Goal: Task Accomplishment & Management: Manage account settings

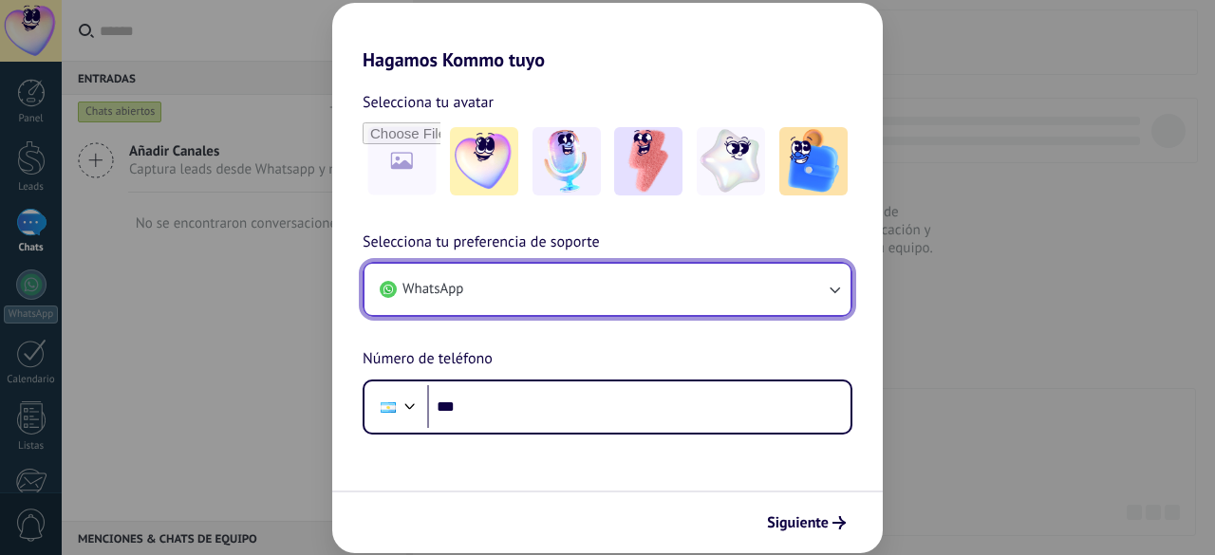
click at [566, 273] on button "WhatsApp" at bounding box center [607, 289] width 486 height 51
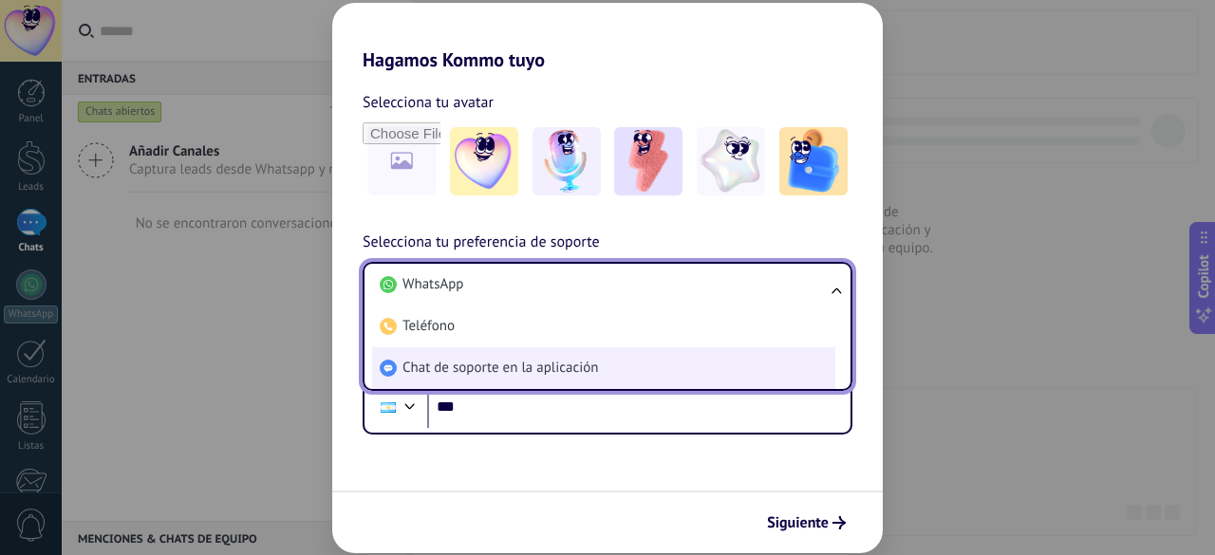
click at [484, 371] on span "Chat de soporte en la aplicación" at bounding box center [499, 368] width 195 height 19
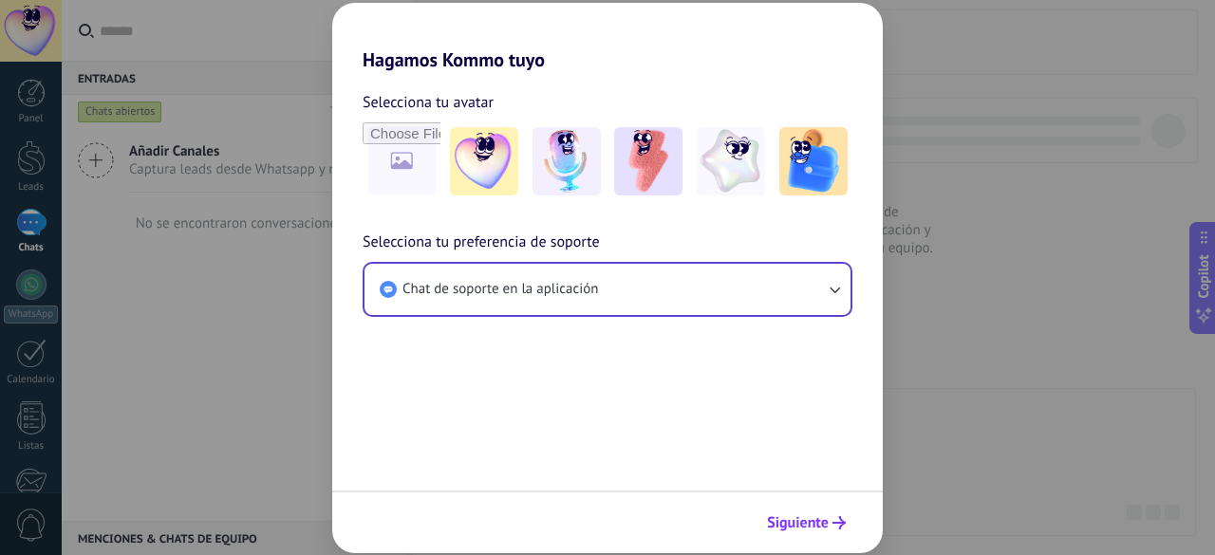
click at [771, 523] on span "Siguiente" at bounding box center [798, 522] width 62 height 13
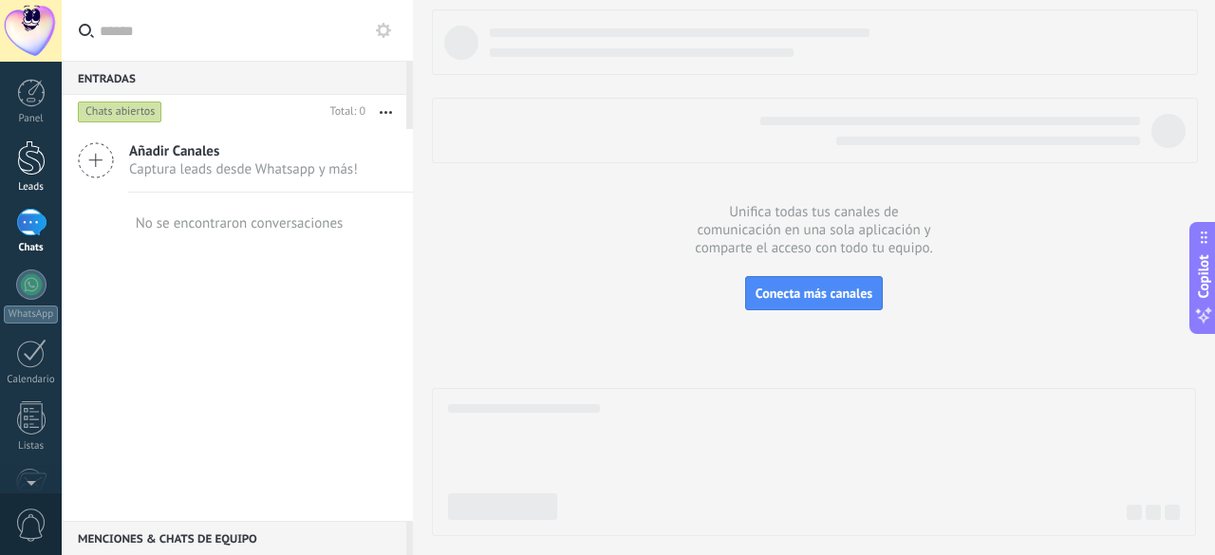
click at [26, 159] on div at bounding box center [31, 157] width 28 height 35
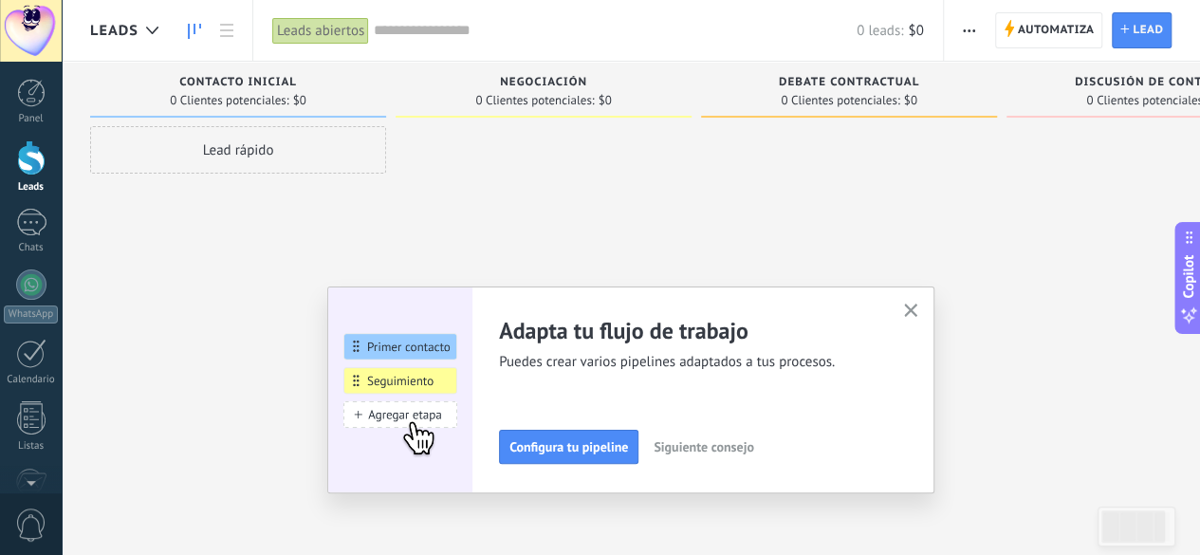
click at [909, 312] on button "button" at bounding box center [912, 312] width 24 height 26
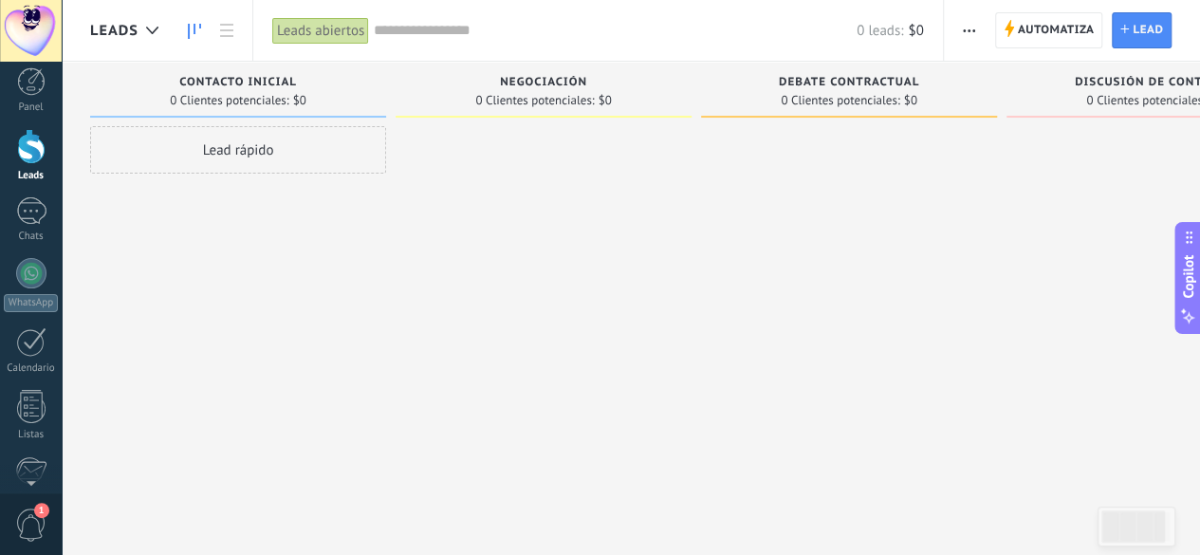
scroll to position [232, 0]
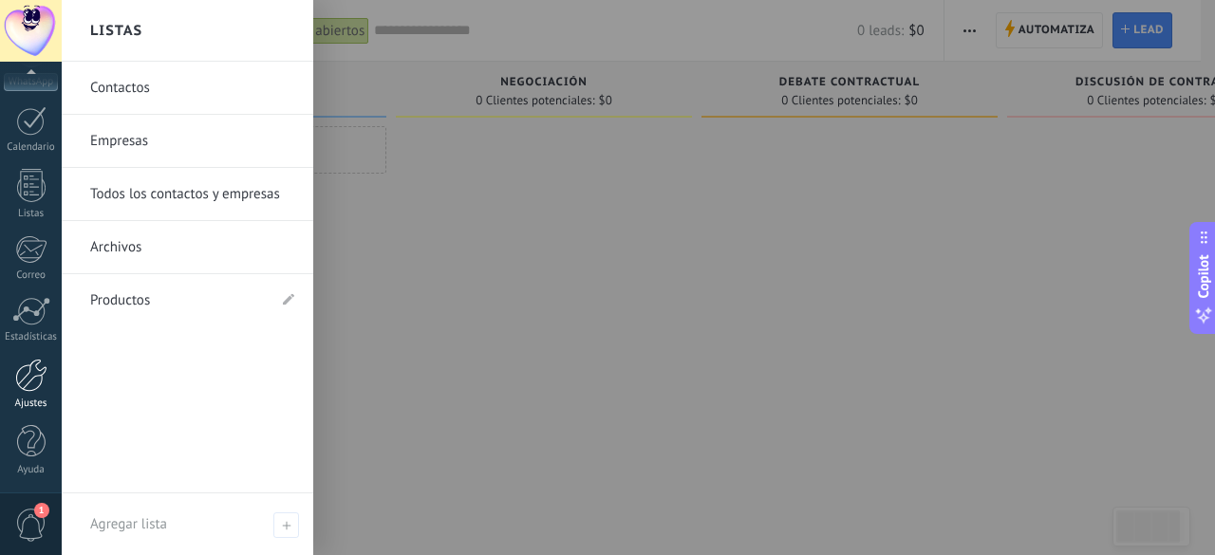
click at [35, 371] on div at bounding box center [31, 375] width 32 height 33
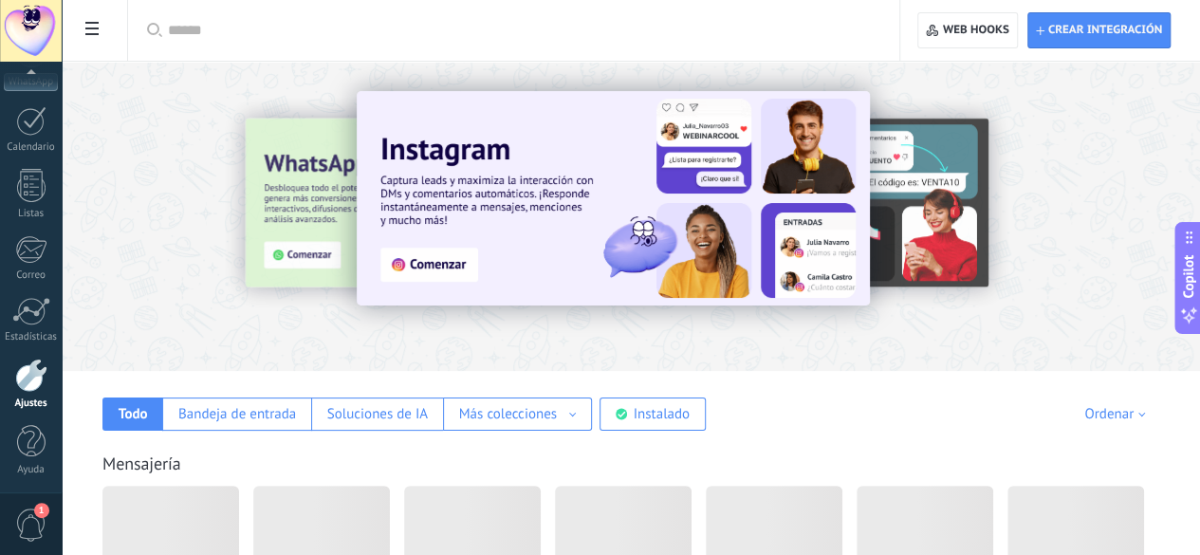
scroll to position [285, 0]
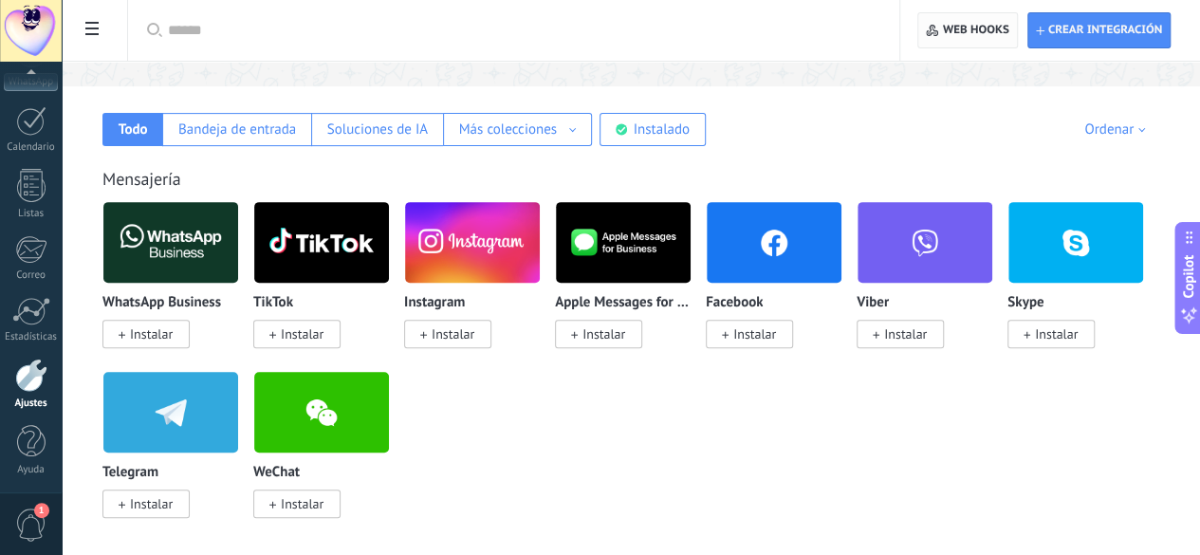
click at [983, 34] on span "Web hooks 0" at bounding box center [976, 30] width 66 height 15
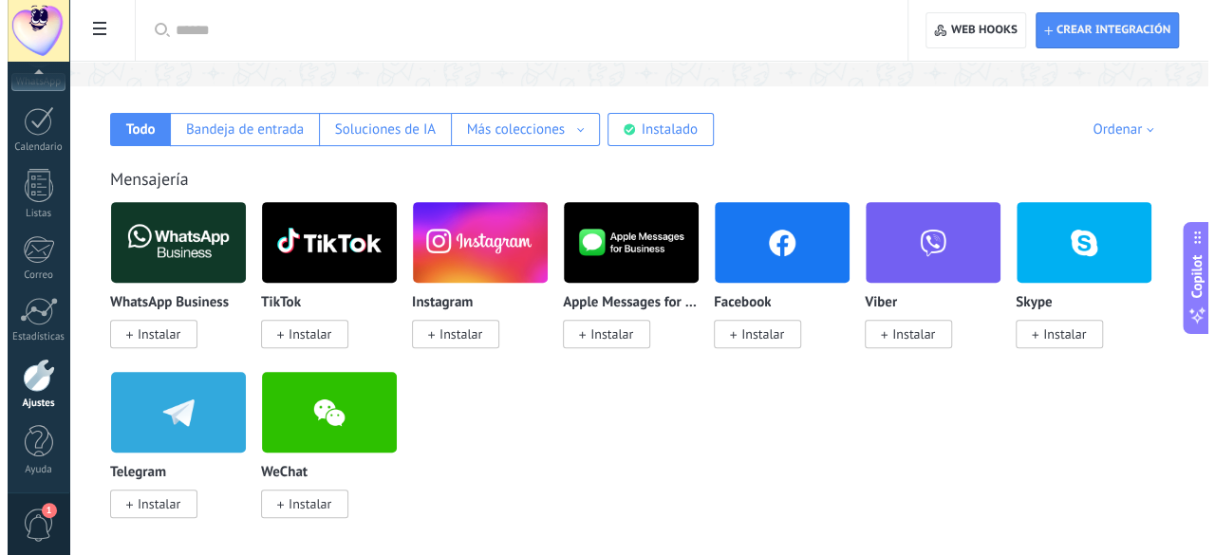
scroll to position [95, 0]
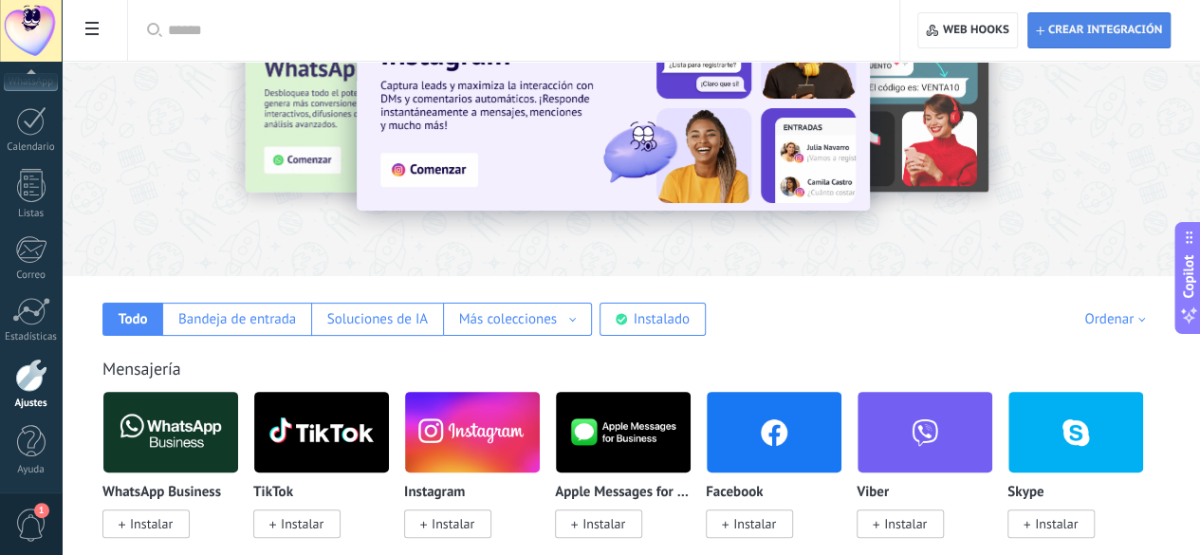
click at [1131, 35] on span "Crear integración" at bounding box center [1105, 30] width 114 height 15
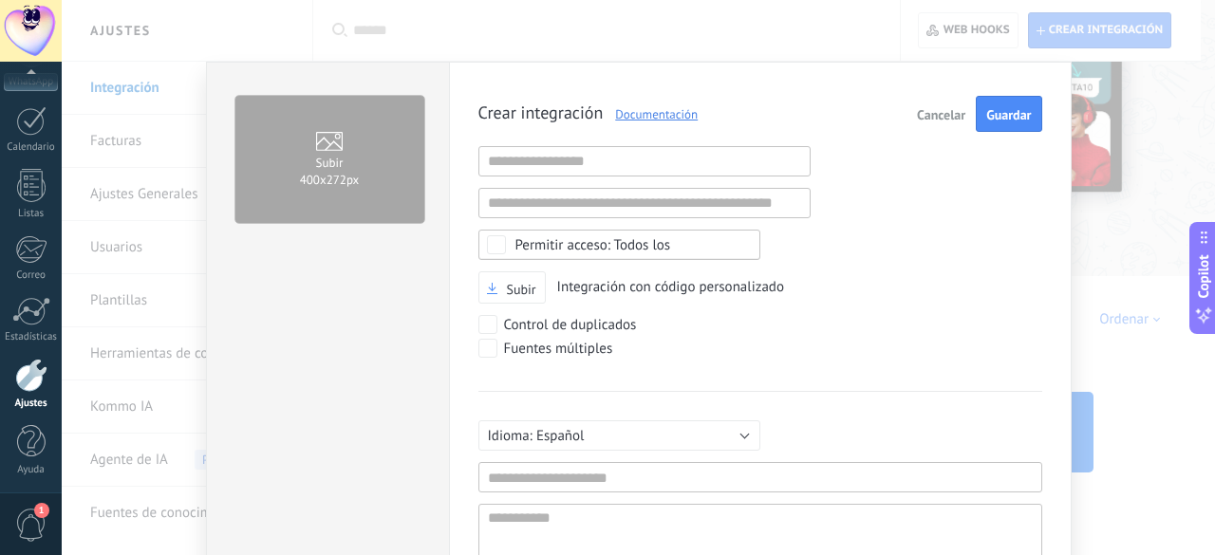
scroll to position [18, 0]
click at [550, 467] on input "text" at bounding box center [760, 477] width 564 height 30
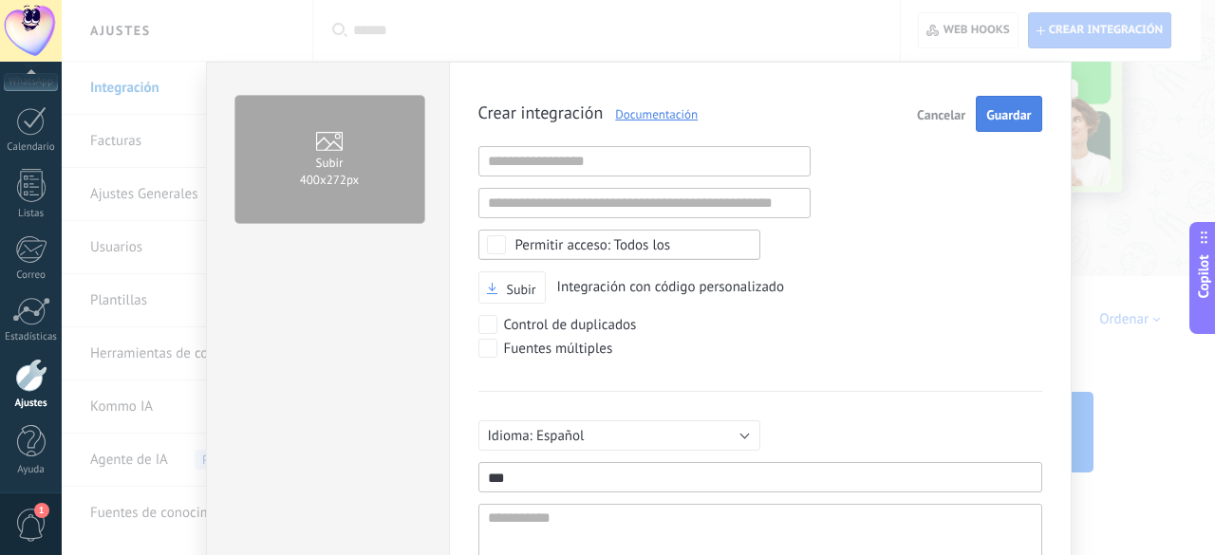
type input "***"
click at [987, 108] on span "Guardar" at bounding box center [1008, 114] width 45 height 13
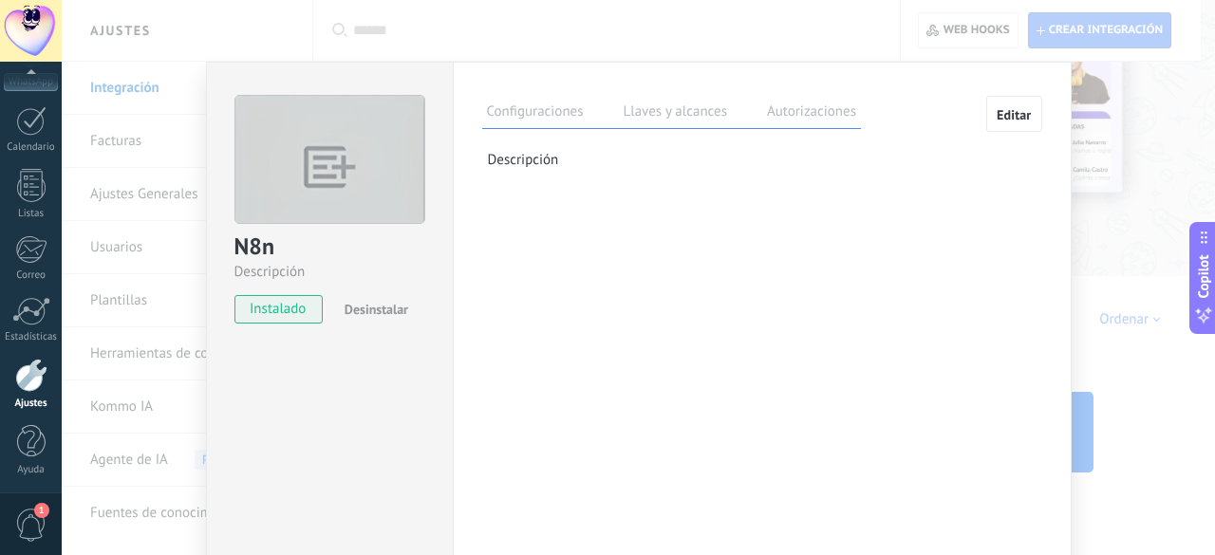
click at [672, 120] on label "Llaves y alcances" at bounding box center [675, 115] width 113 height 28
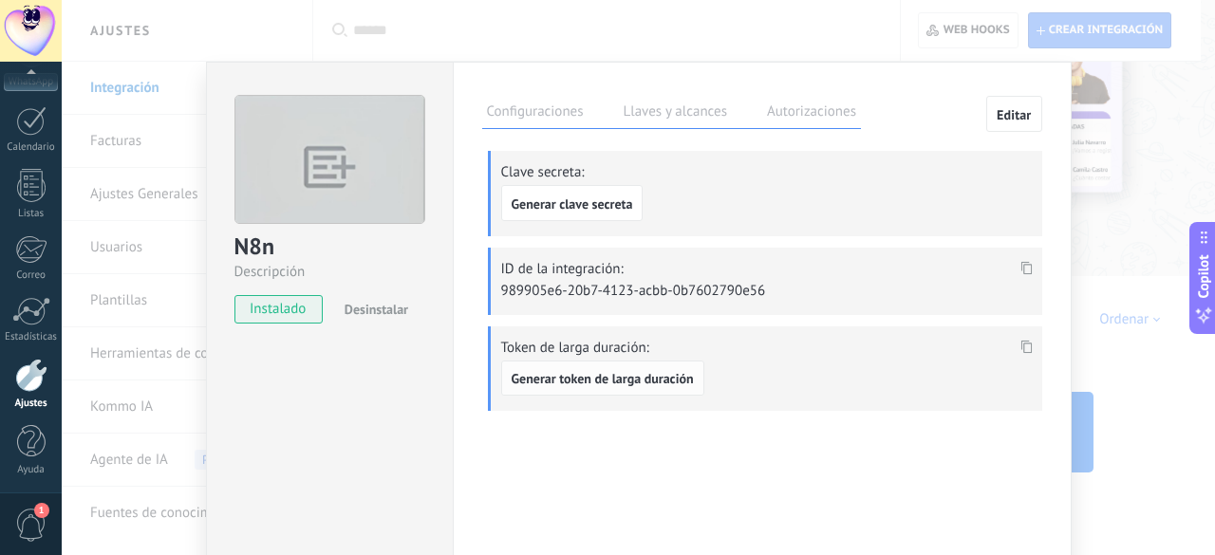
click at [550, 391] on button "Generar token de larga duración" at bounding box center [602, 379] width 203 height 36
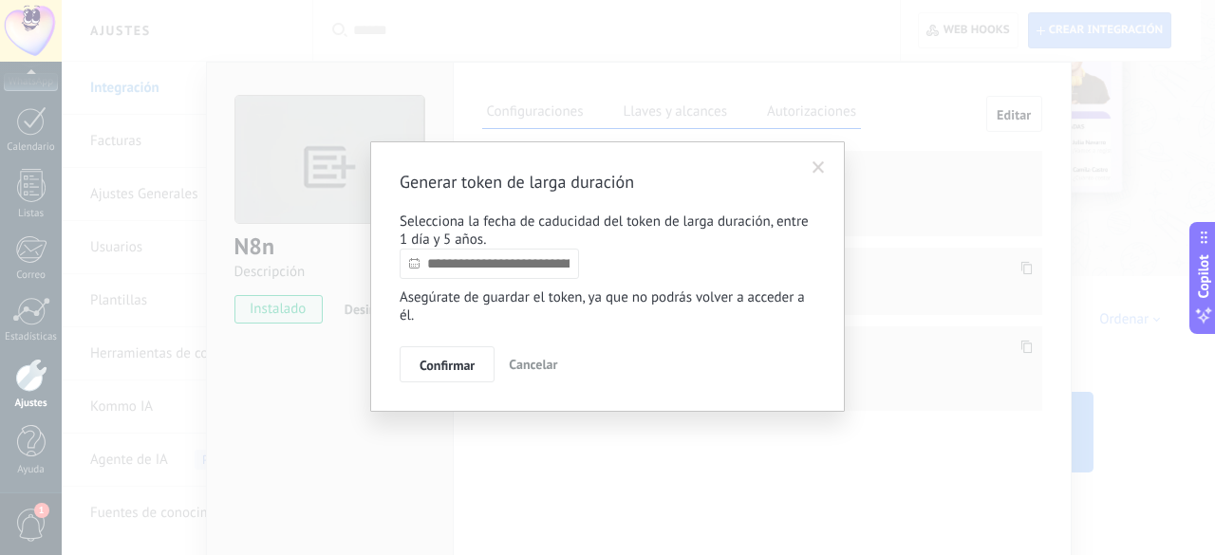
click at [473, 270] on input "text" at bounding box center [488, 264] width 179 height 30
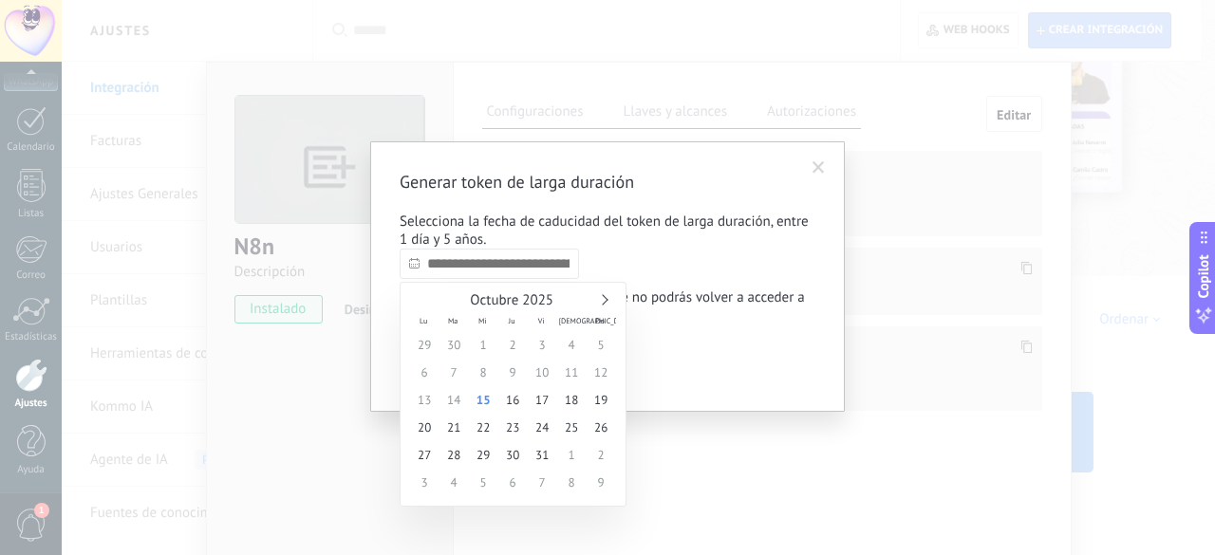
click at [603, 300] on link at bounding box center [602, 299] width 10 height 10
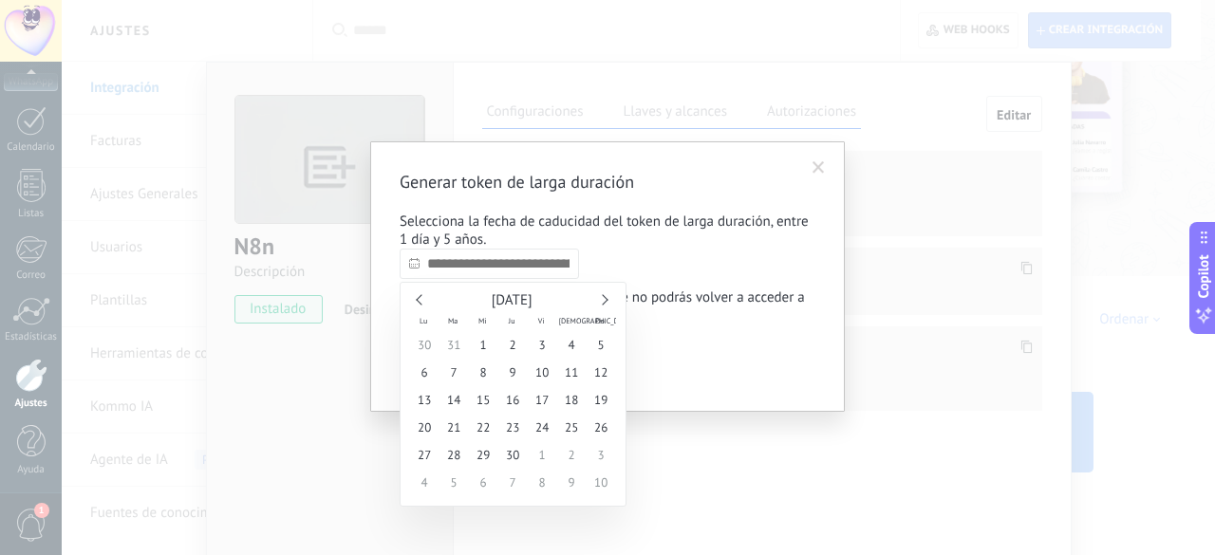
click at [603, 300] on link at bounding box center [602, 299] width 10 height 10
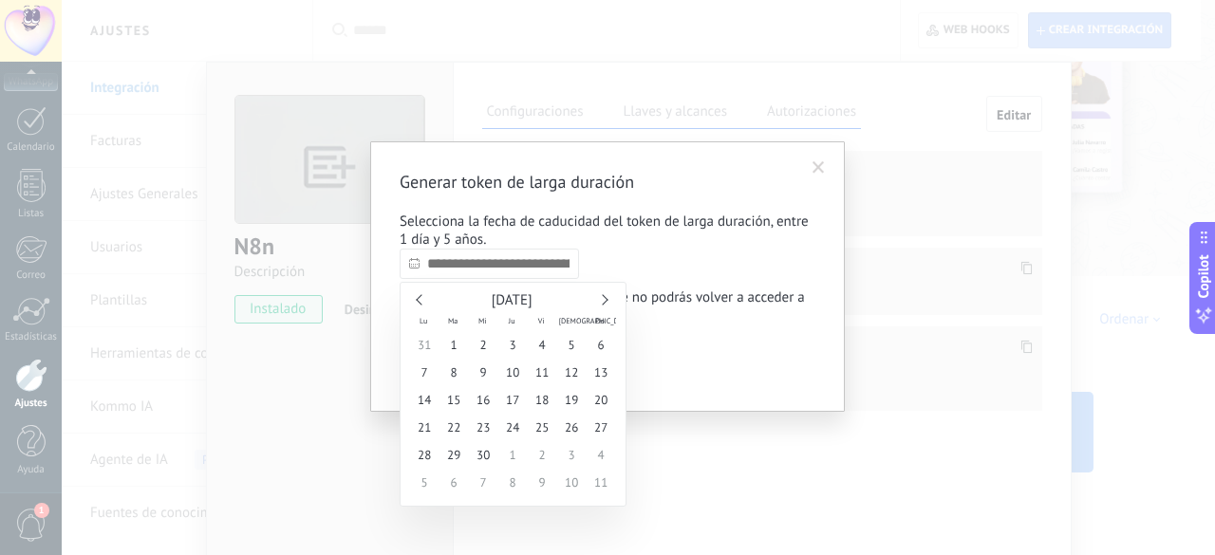
click at [603, 300] on link at bounding box center [602, 299] width 10 height 10
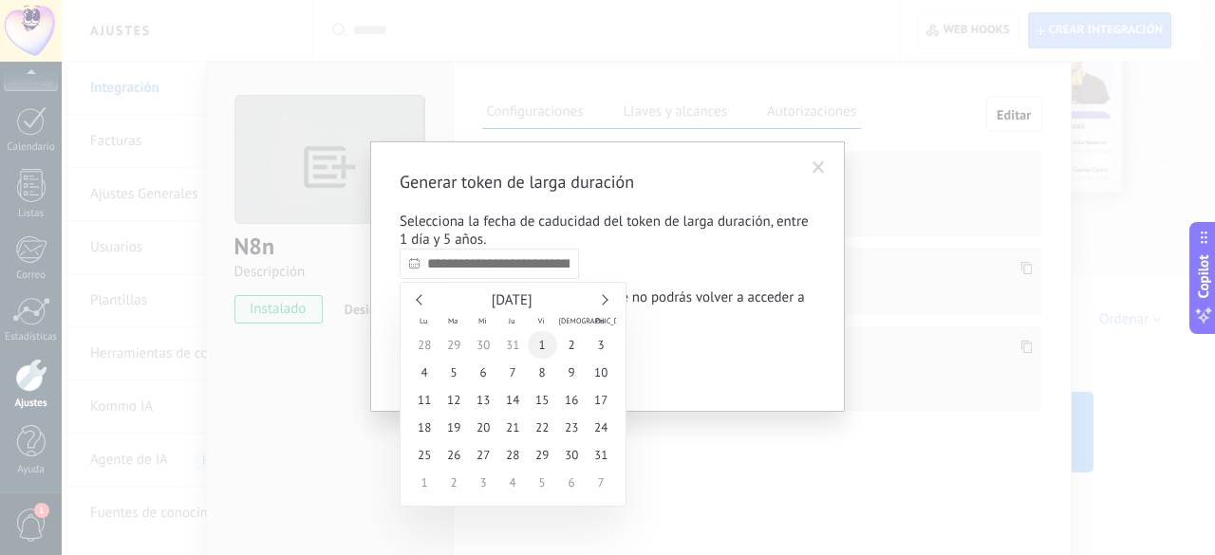
type input "**********"
click at [540, 347] on span "1" at bounding box center [542, 345] width 29 height 28
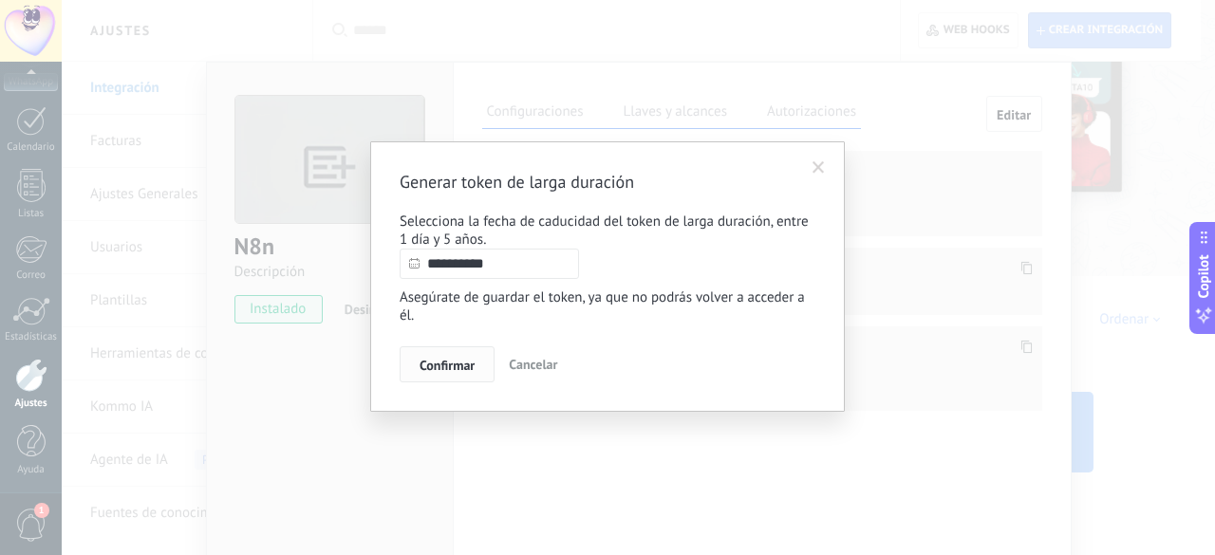
click at [459, 364] on span "Confirmar" at bounding box center [446, 365] width 55 height 13
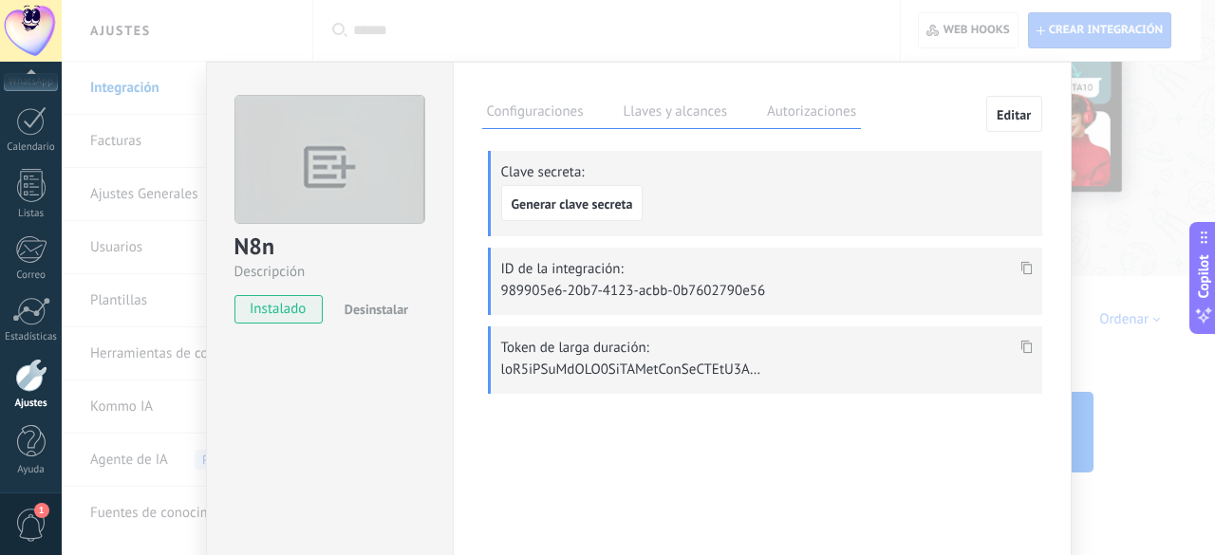
click at [1015, 338] on div at bounding box center [1026, 348] width 22 height 28
click at [1025, 344] on icon at bounding box center [1025, 346] width 11 height 13
click at [418, 44] on div "N8n Descripción instalado Desinstalar Configuraciones Llaves y alcances Autoriz…" at bounding box center [638, 277] width 1153 height 555
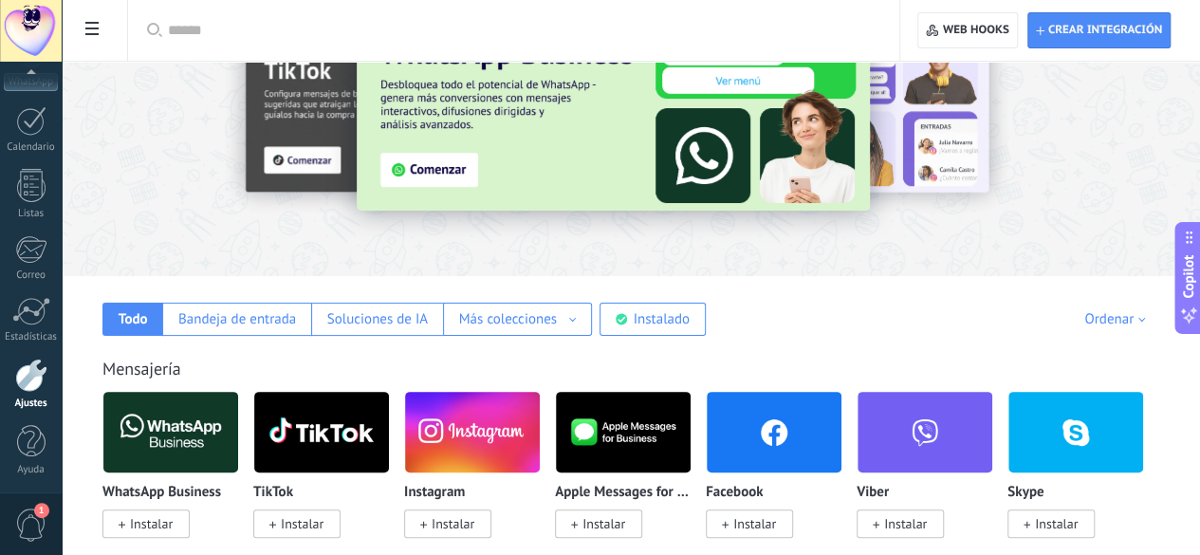
scroll to position [0, 0]
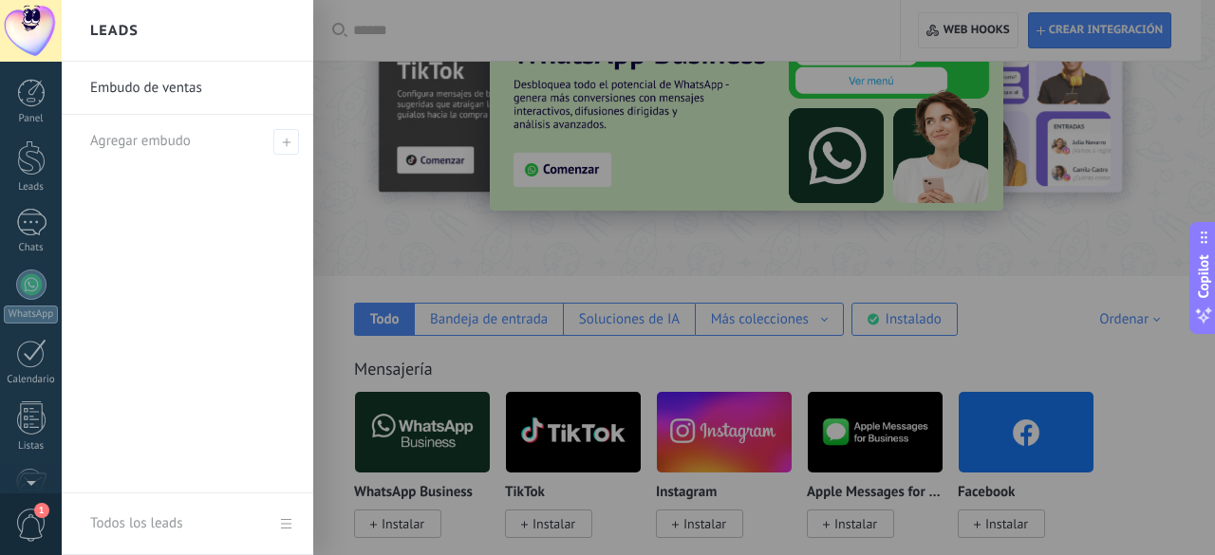
click at [181, 97] on link "Embudo de ventas" at bounding box center [192, 88] width 204 height 53
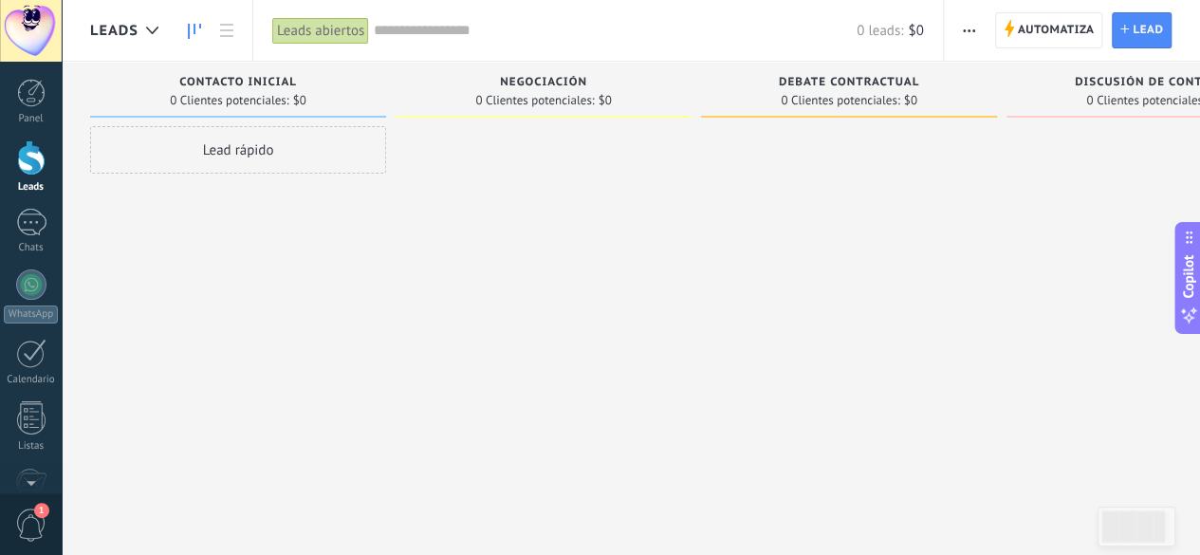
click at [222, 152] on div "Lead rápido" at bounding box center [238, 149] width 296 height 47
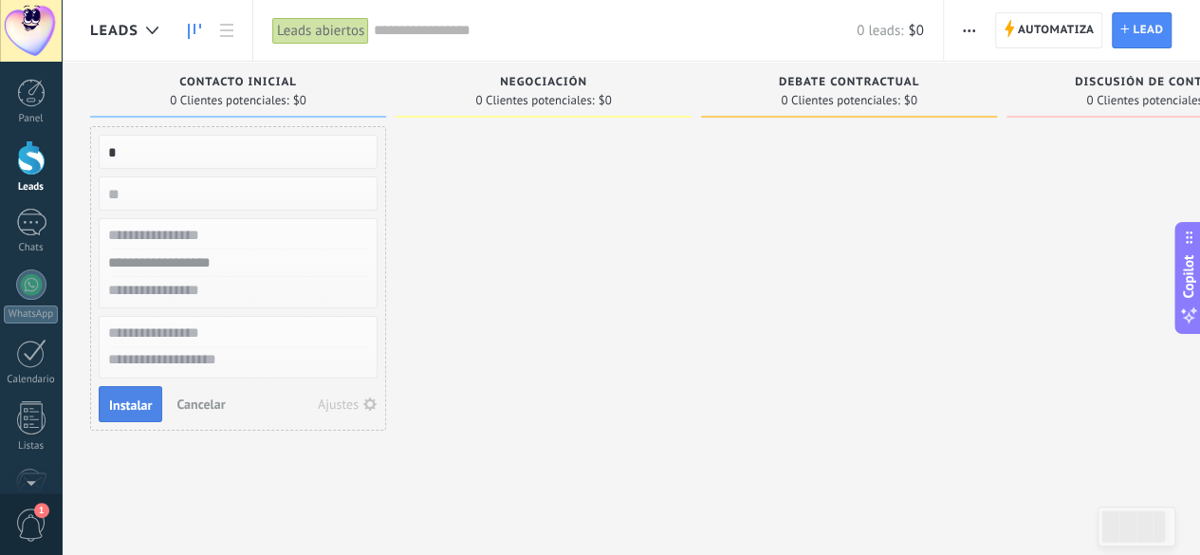
type input "*"
click at [125, 399] on span "Instalar" at bounding box center [130, 405] width 43 height 13
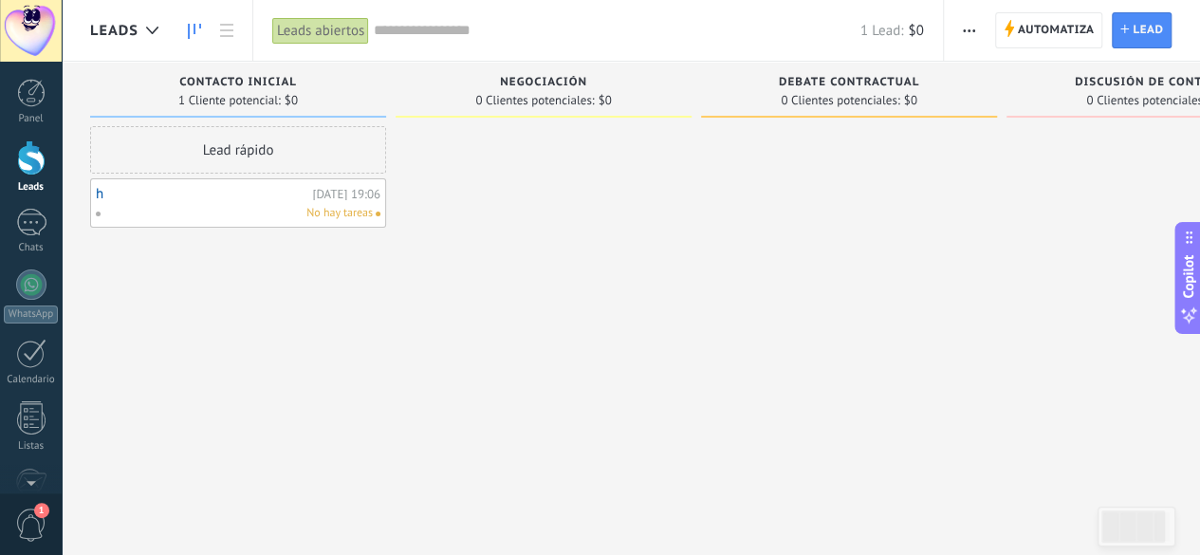
click at [100, 197] on link "h" at bounding box center [202, 194] width 212 height 16
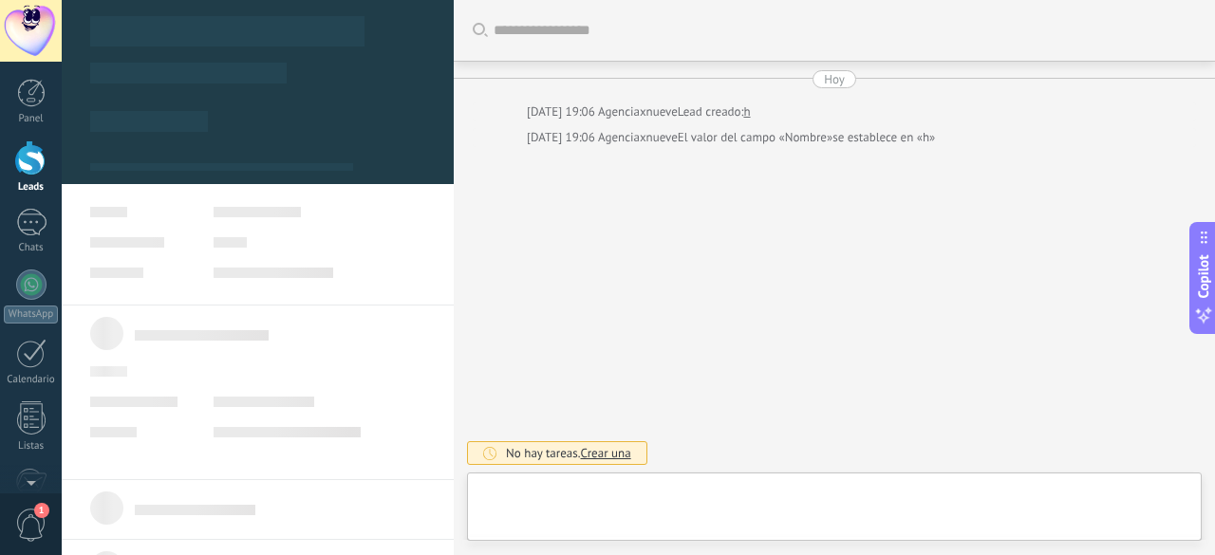
type textarea "*"
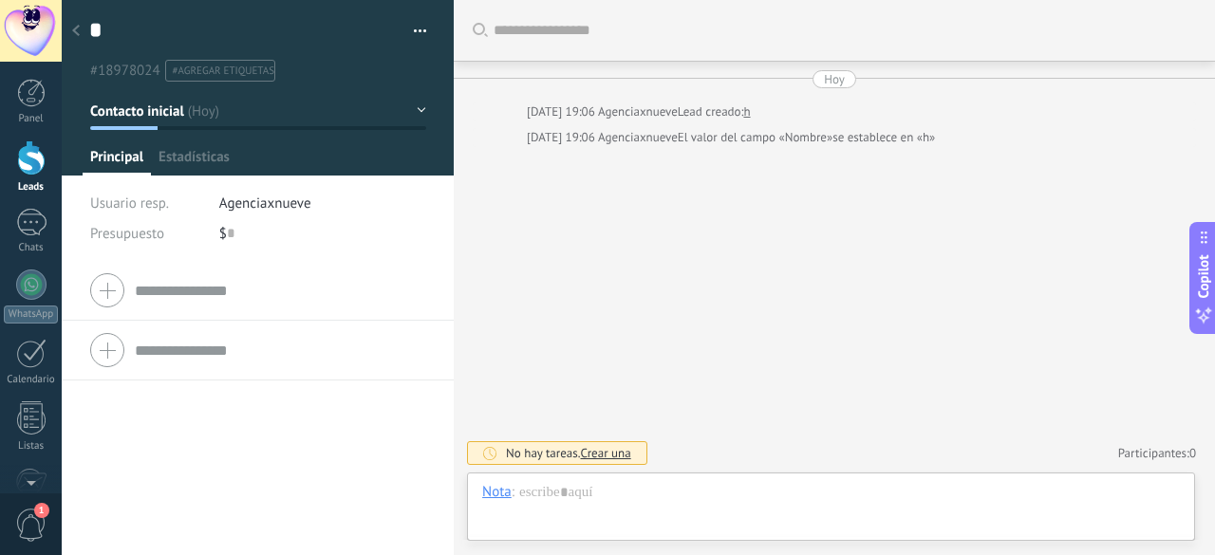
scroll to position [28, 0]
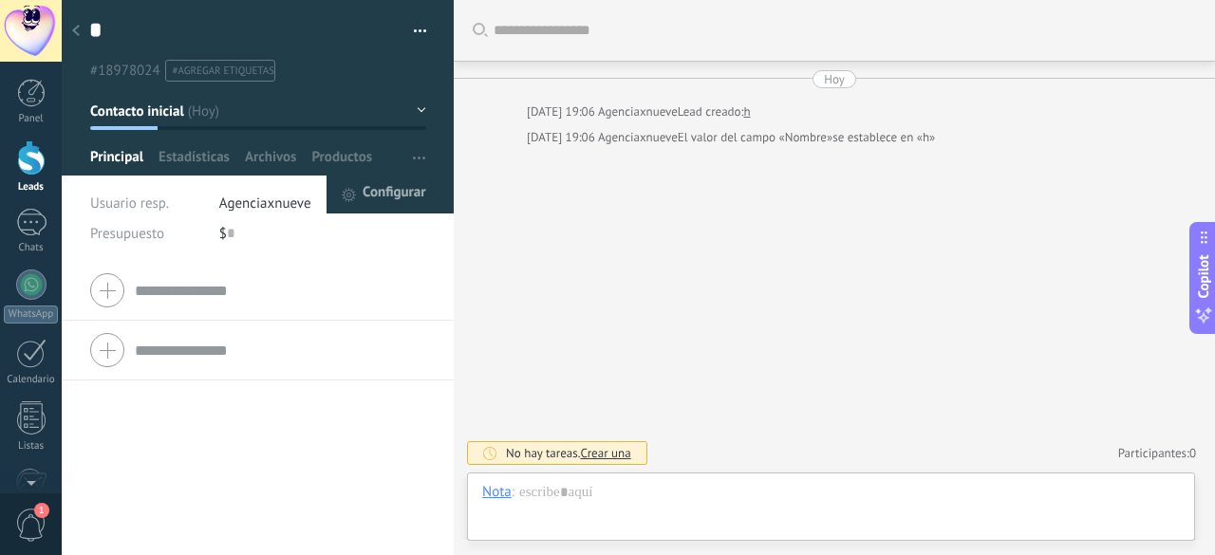
click at [397, 193] on span "Configurar" at bounding box center [393, 195] width 63 height 38
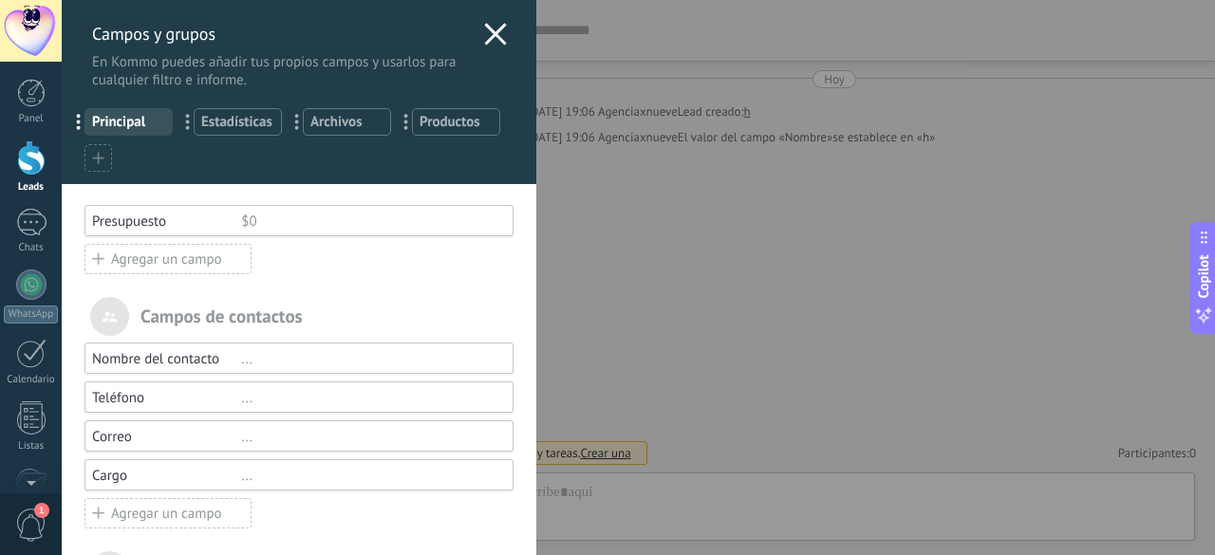
click at [97, 155] on use at bounding box center [97, 157] width 11 height 11
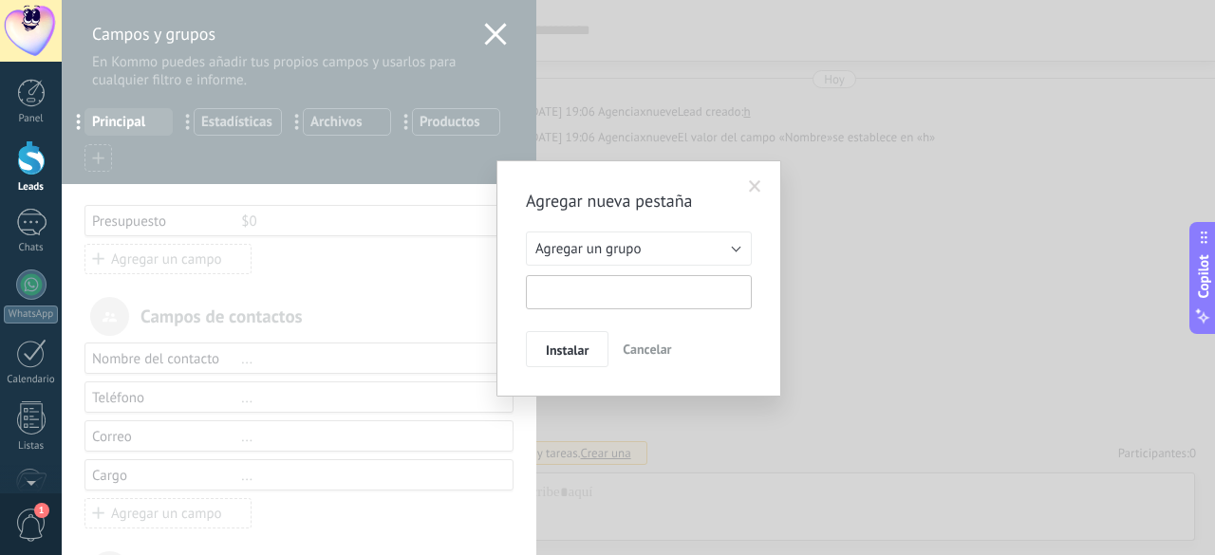
click at [628, 292] on input "text" at bounding box center [639, 292] width 226 height 34
type input "**********"
click at [570, 341] on button "Instalar" at bounding box center [567, 349] width 83 height 36
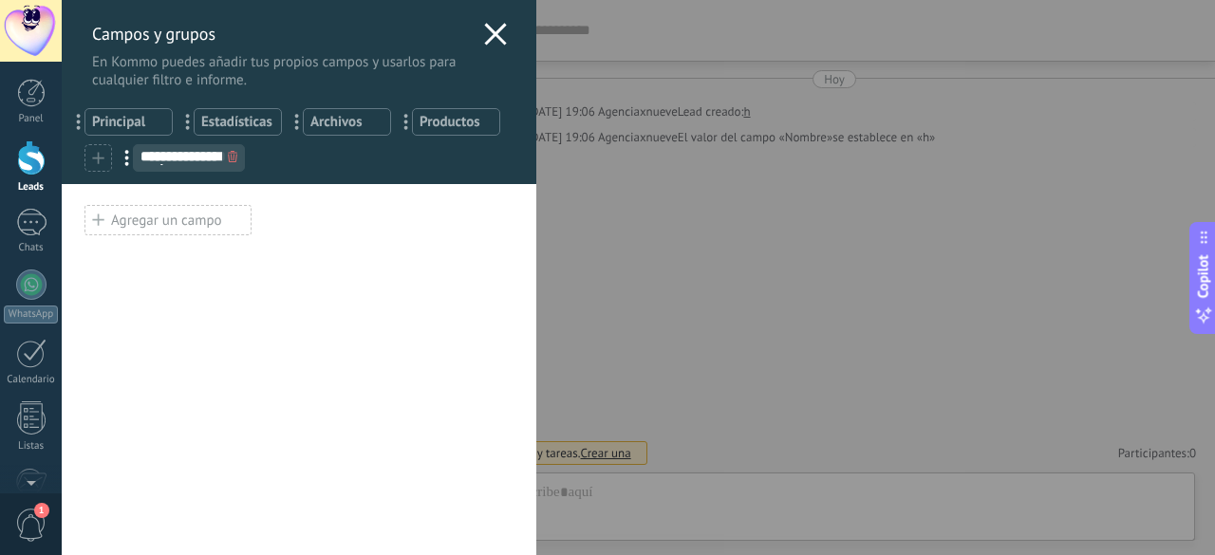
click at [169, 221] on div "Agregar un campo" at bounding box center [167, 220] width 167 height 30
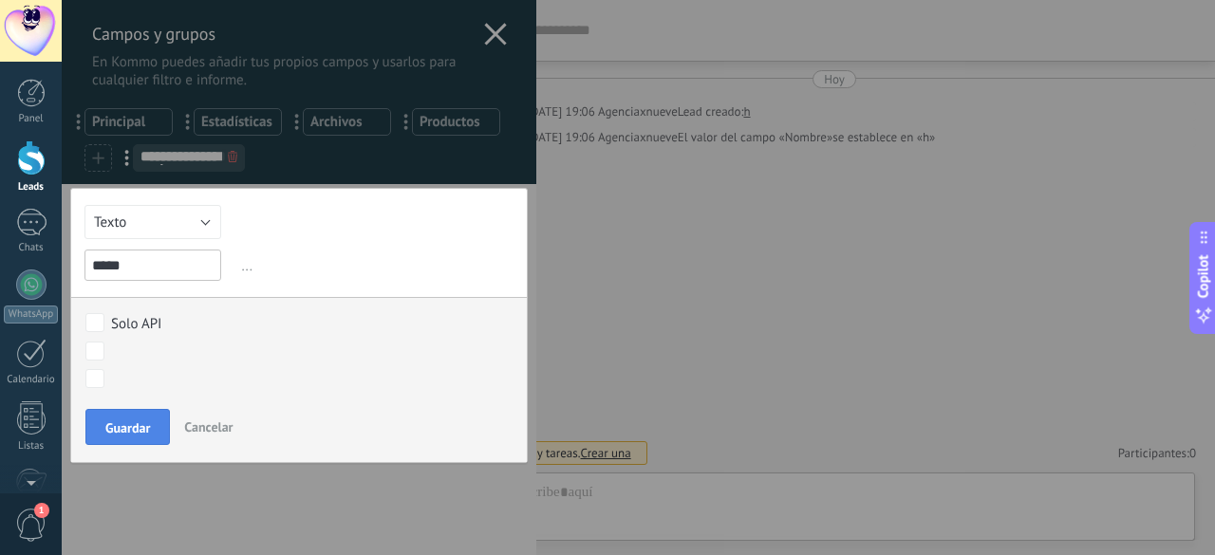
type input "*****"
click at [123, 441] on button "Guardar" at bounding box center [127, 427] width 84 height 36
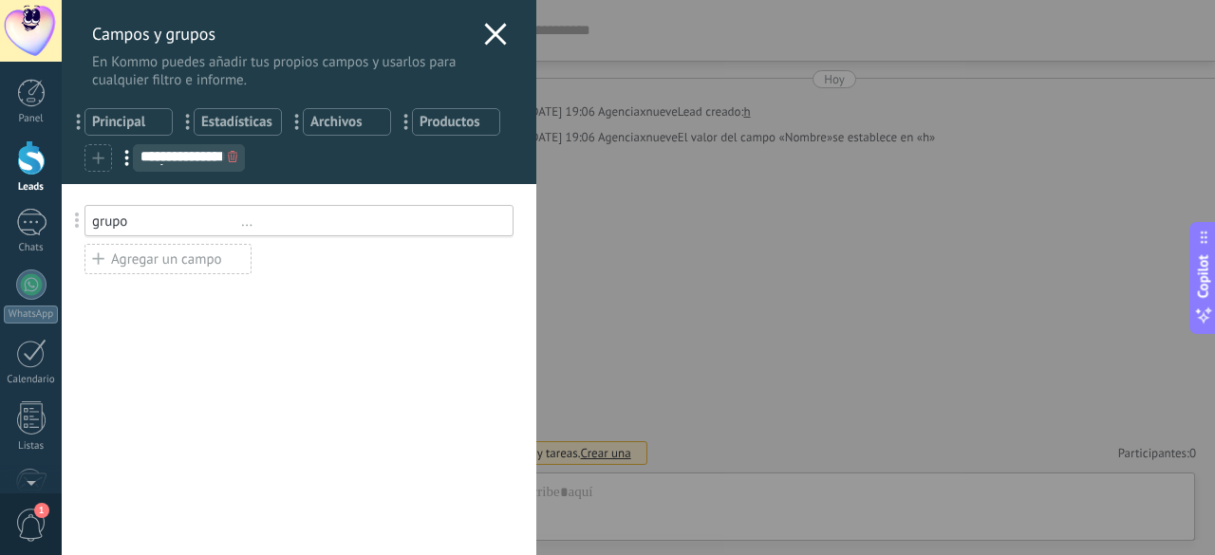
click at [484, 39] on icon at bounding box center [495, 34] width 23 height 23
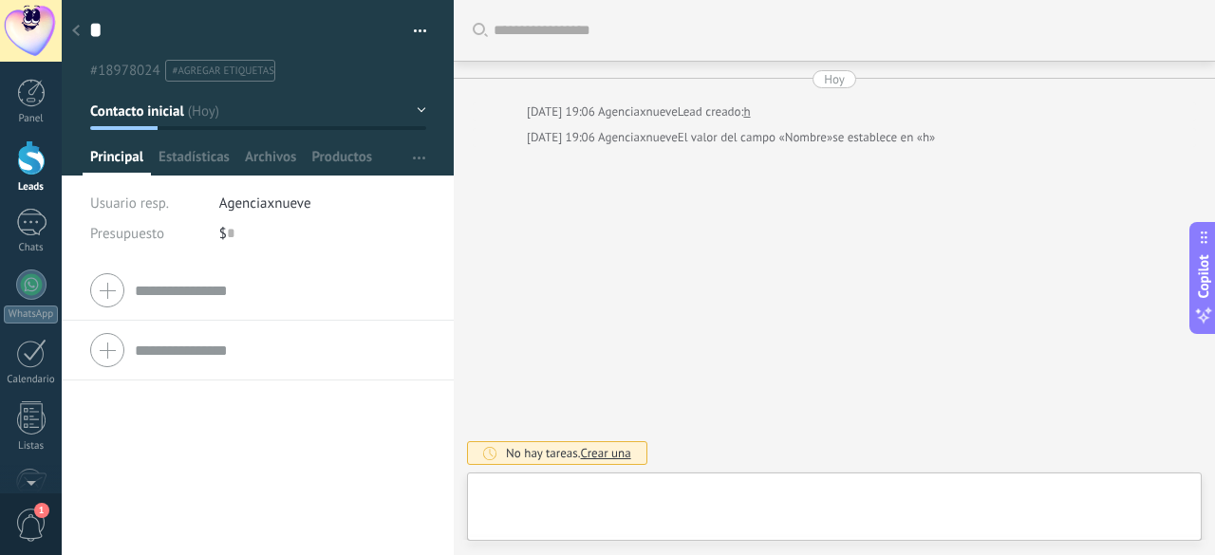
type textarea "*"
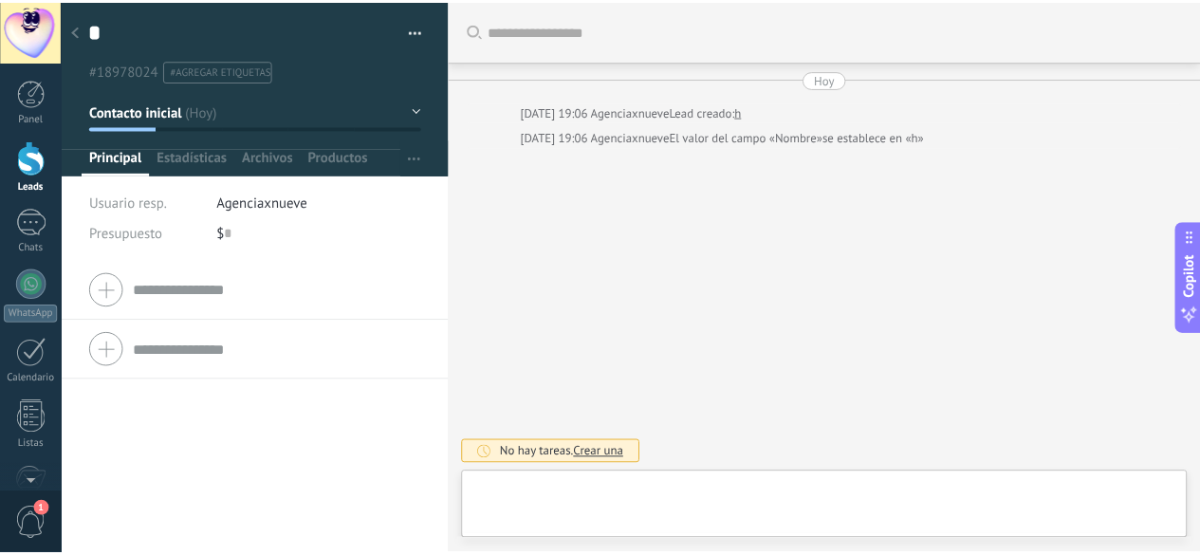
scroll to position [28, 0]
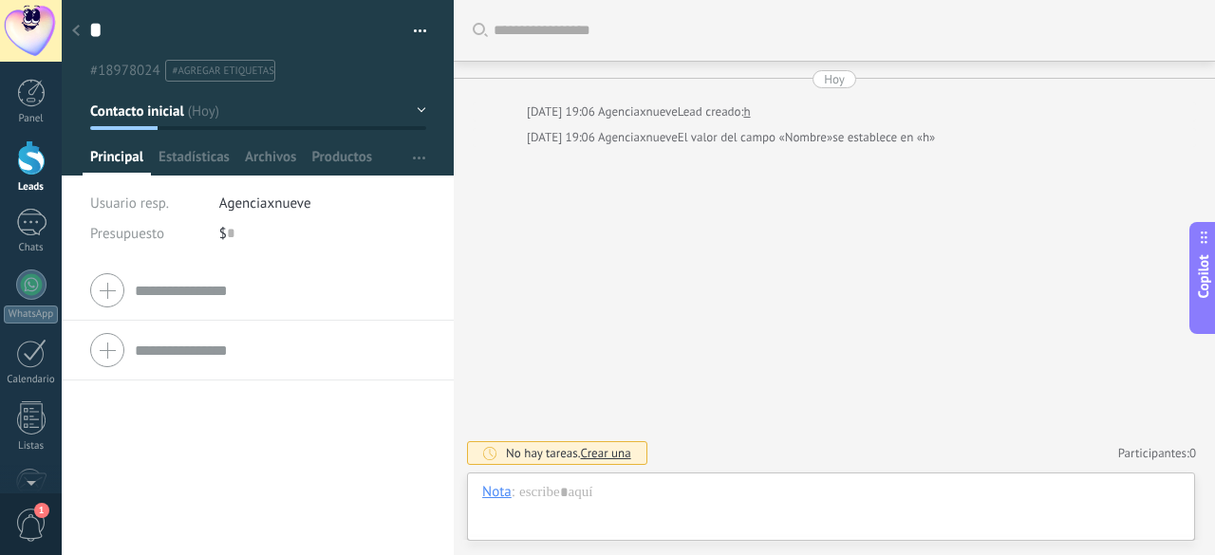
click at [23, 163] on div at bounding box center [31, 157] width 28 height 35
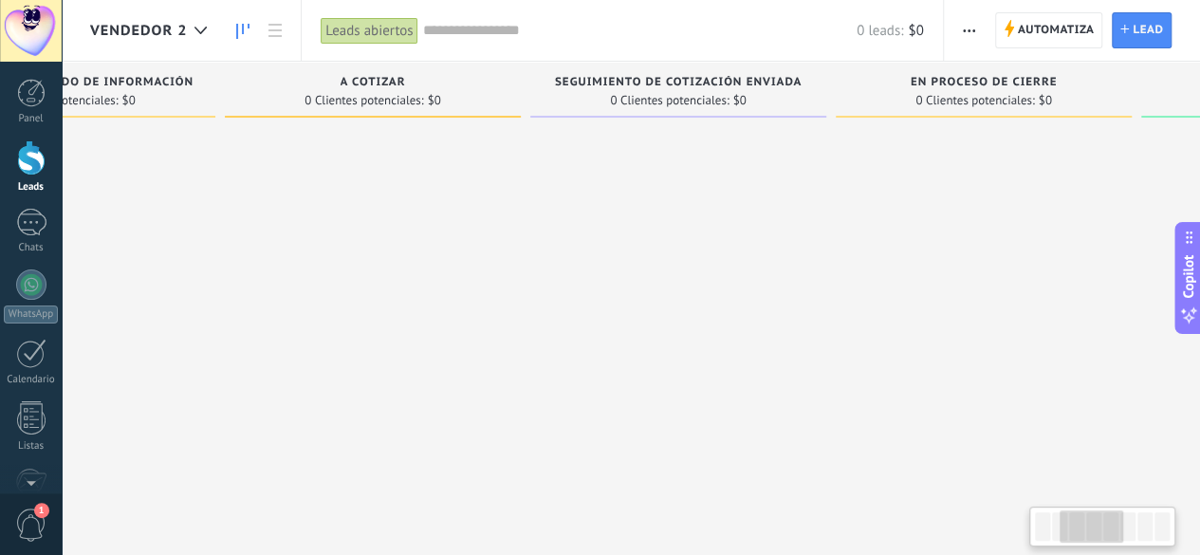
drag, startPoint x: 829, startPoint y: 269, endPoint x: 657, endPoint y: 290, distance: 173.9
click at [419, 295] on div at bounding box center [373, 279] width 296 height 307
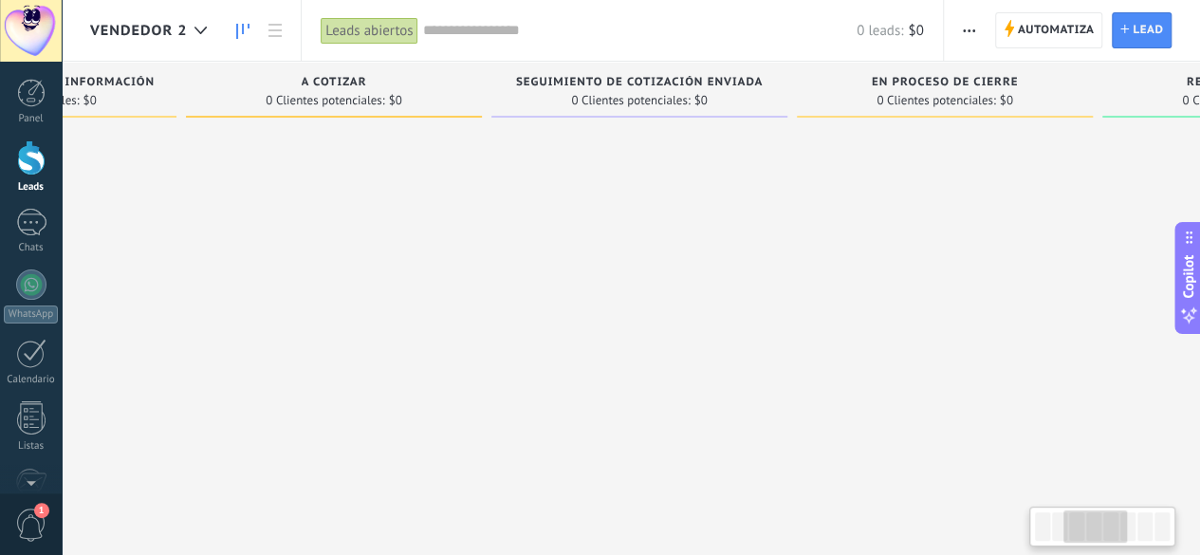
scroll to position [0, 761]
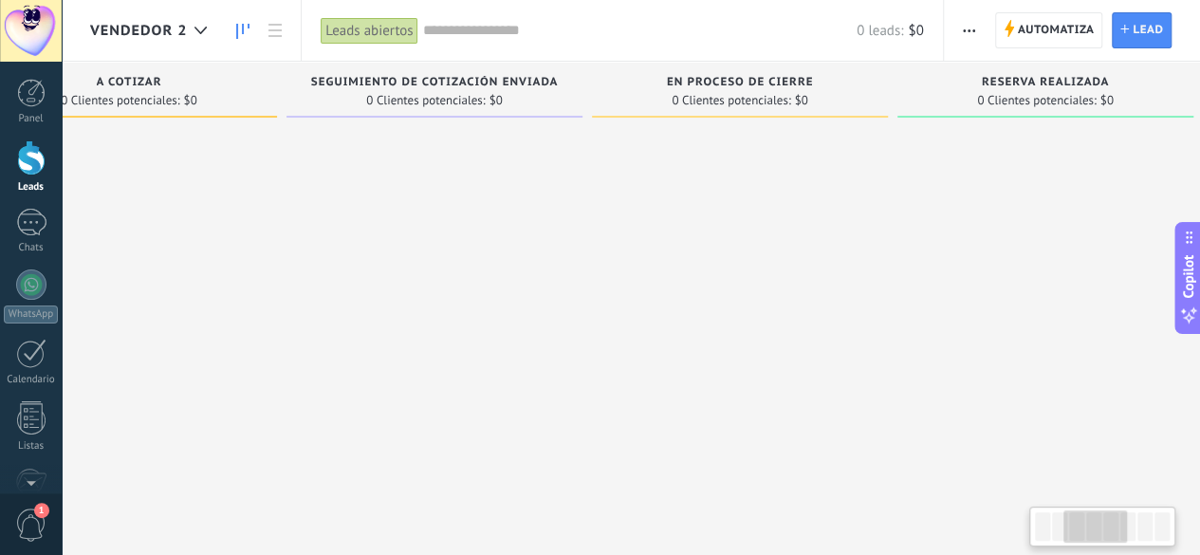
drag, startPoint x: 893, startPoint y: 279, endPoint x: 577, endPoint y: 265, distance: 316.3
click at [659, 289] on div at bounding box center [739, 279] width 296 height 307
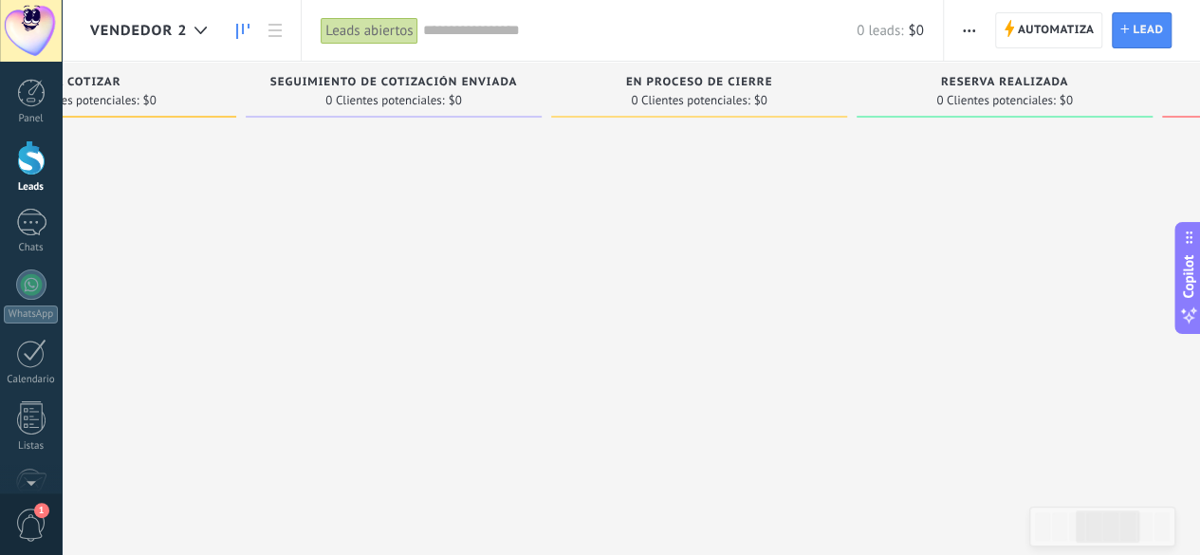
click at [149, 33] on span "Vendedor 2" at bounding box center [138, 31] width 97 height 18
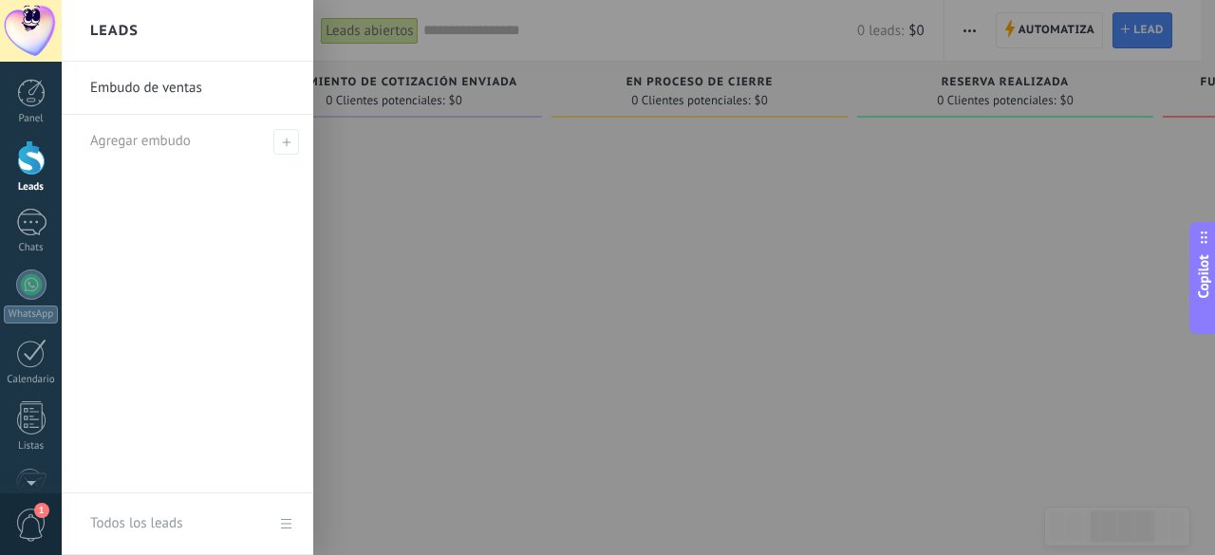
click at [487, 265] on div at bounding box center [669, 277] width 1215 height 555
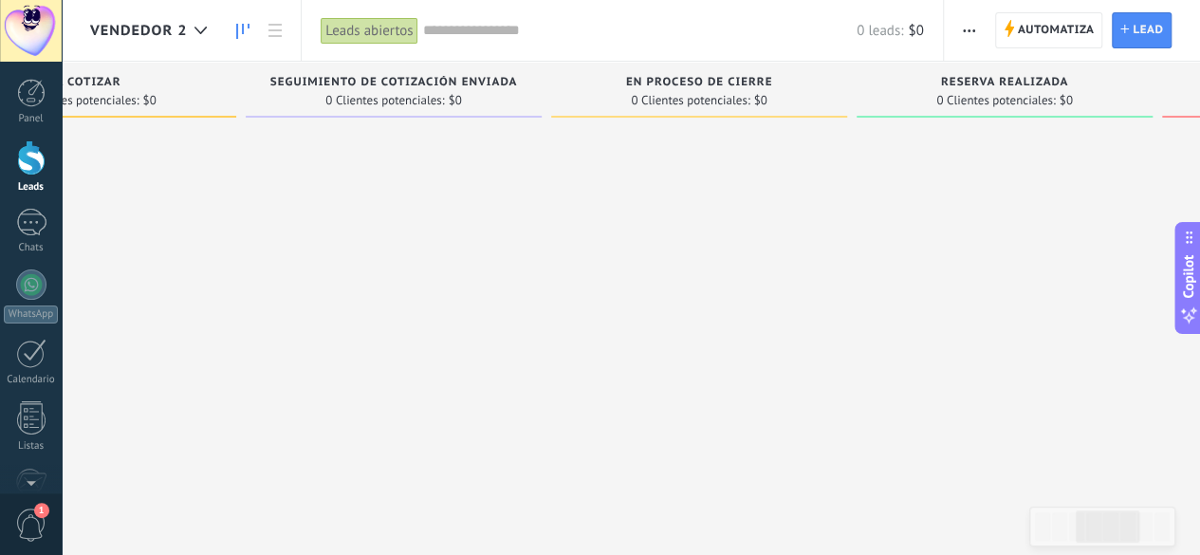
click at [178, 37] on span "Vendedor 2" at bounding box center [138, 31] width 97 height 18
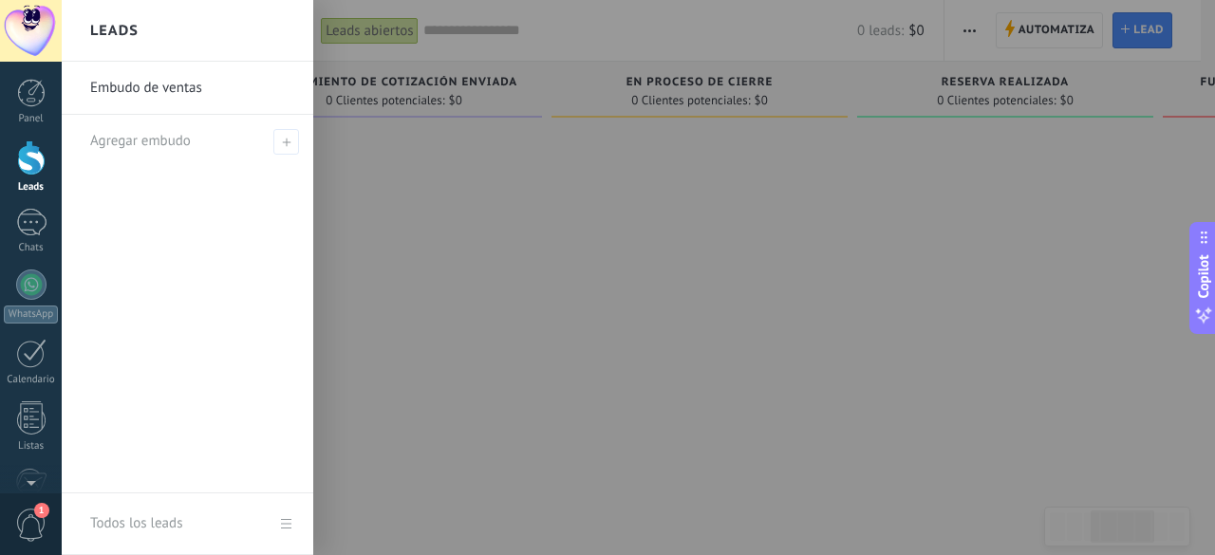
click at [139, 99] on link "Embudo de ventas" at bounding box center [192, 88] width 204 height 53
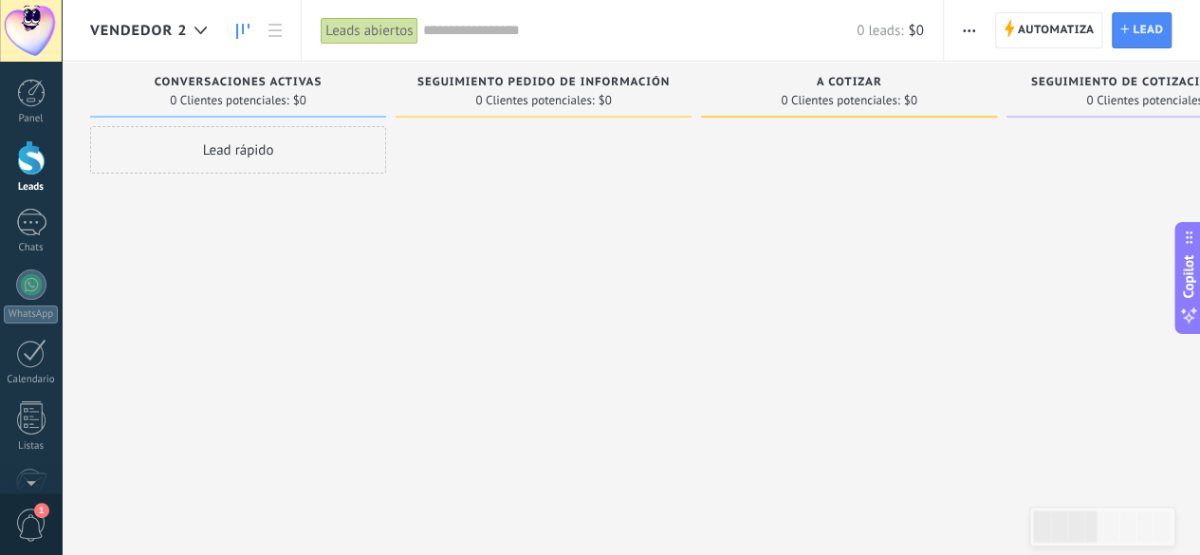
click at [171, 22] on span "Vendedor 2" at bounding box center [138, 31] width 97 height 18
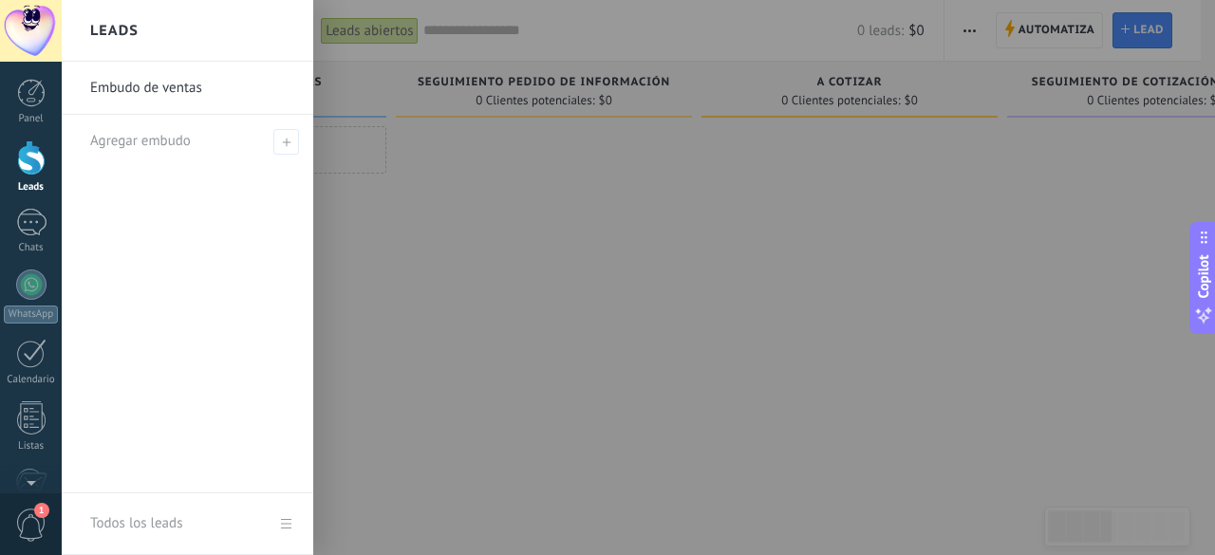
click at [180, 99] on link "Embudo de ventas" at bounding box center [192, 88] width 204 height 53
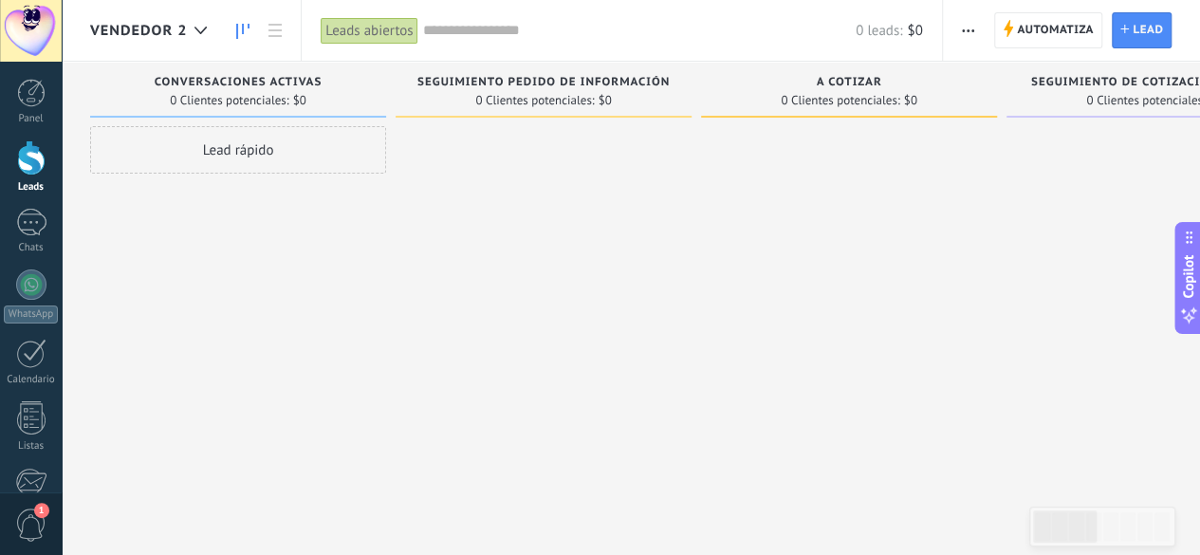
click at [199, 32] on use at bounding box center [201, 31] width 12 height 8
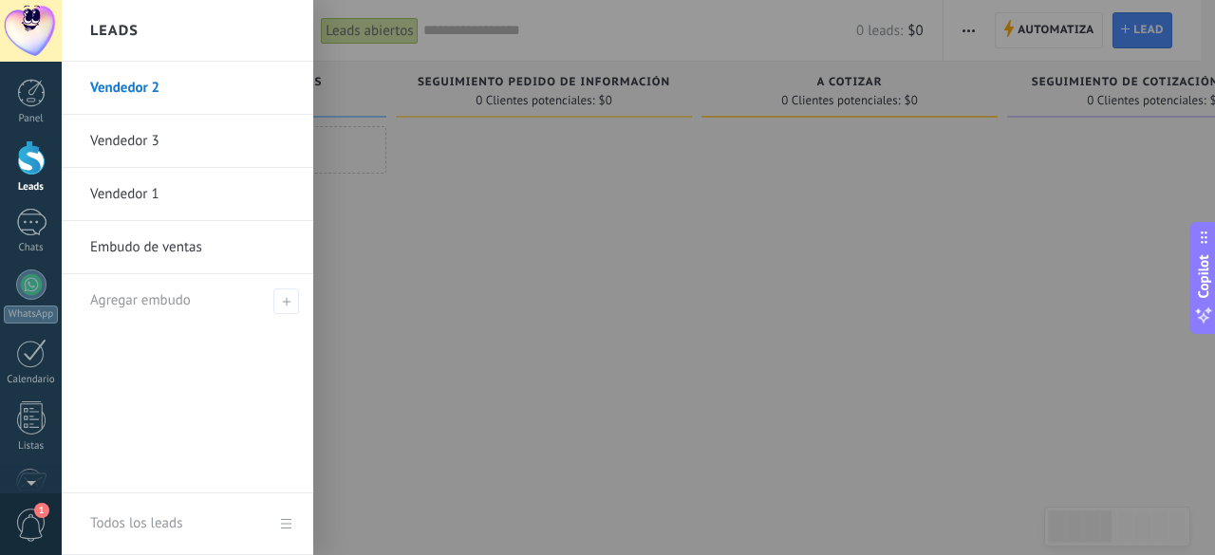
click at [146, 249] on link "Embudo de ventas" at bounding box center [192, 247] width 204 height 53
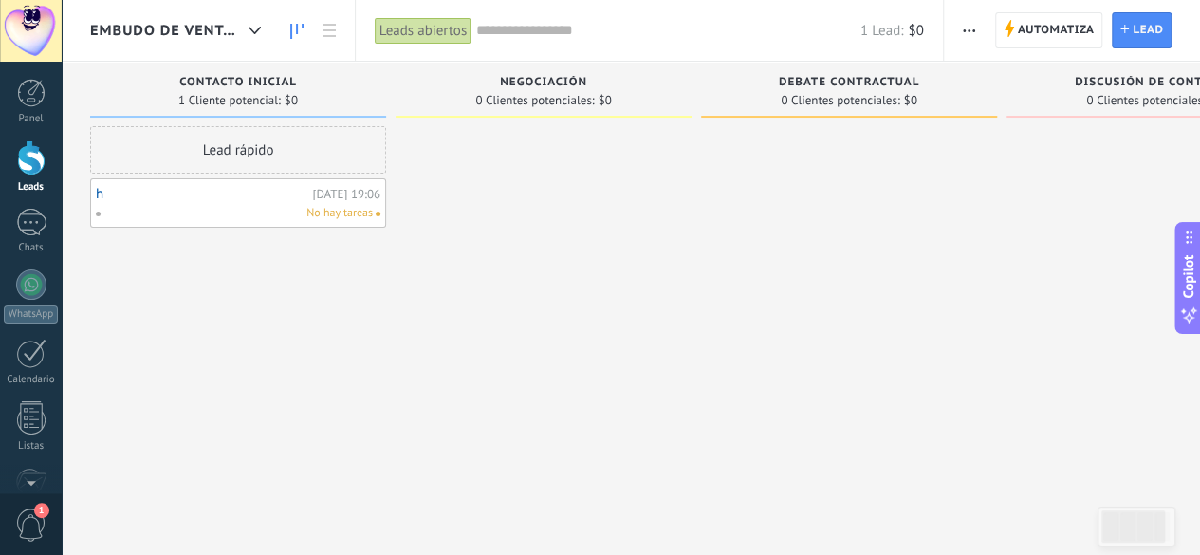
click at [102, 189] on link "h" at bounding box center [202, 194] width 212 height 16
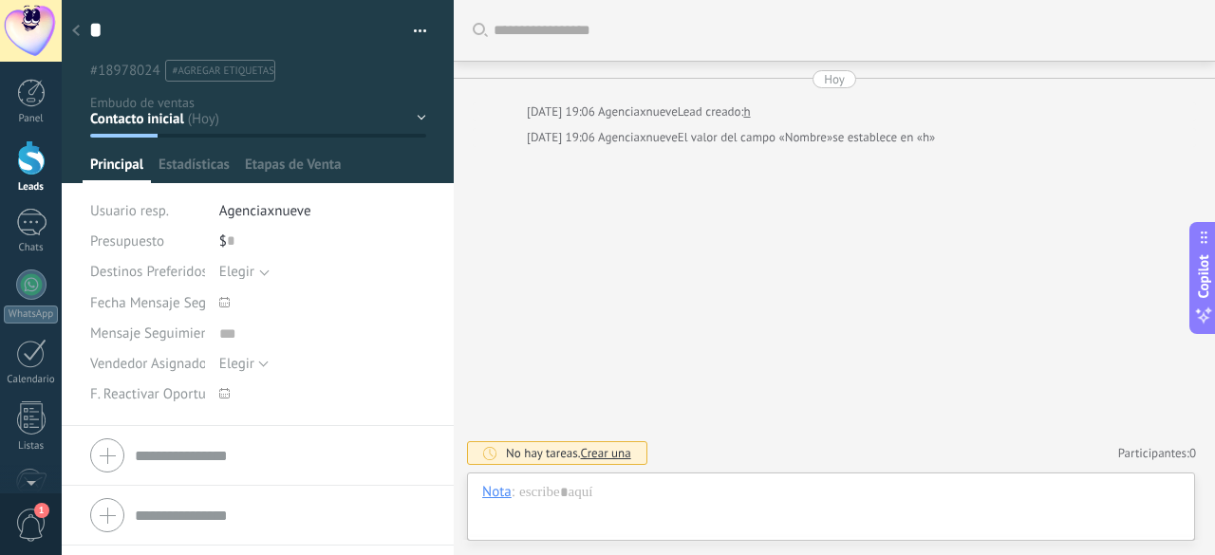
scroll to position [19, 0]
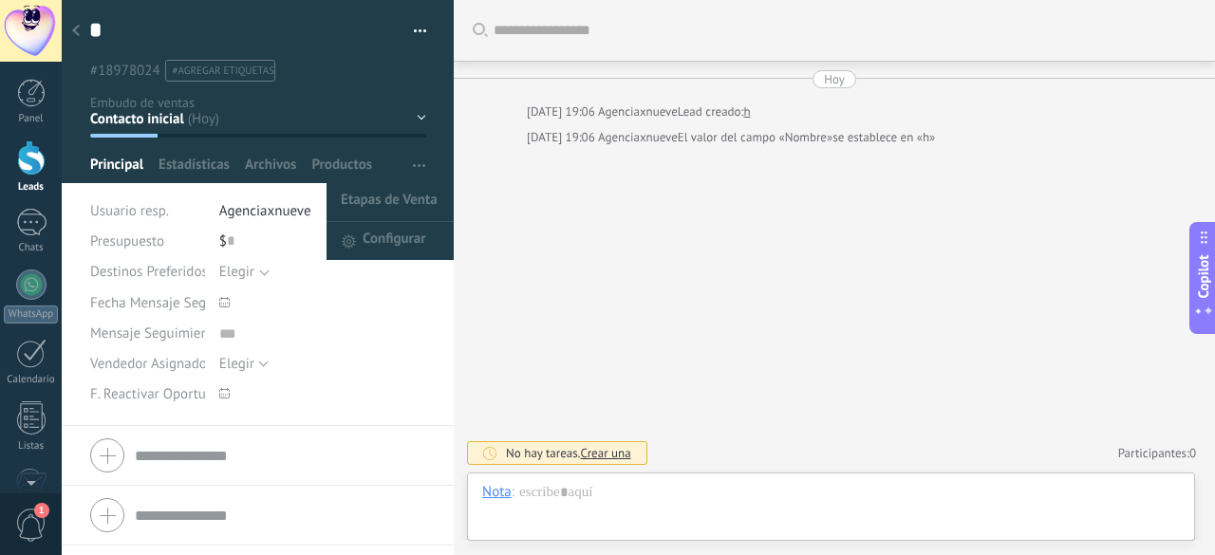
click at [405, 170] on button "button" at bounding box center [419, 165] width 28 height 36
click at [379, 200] on span "Etapas de Venta" at bounding box center [389, 202] width 97 height 38
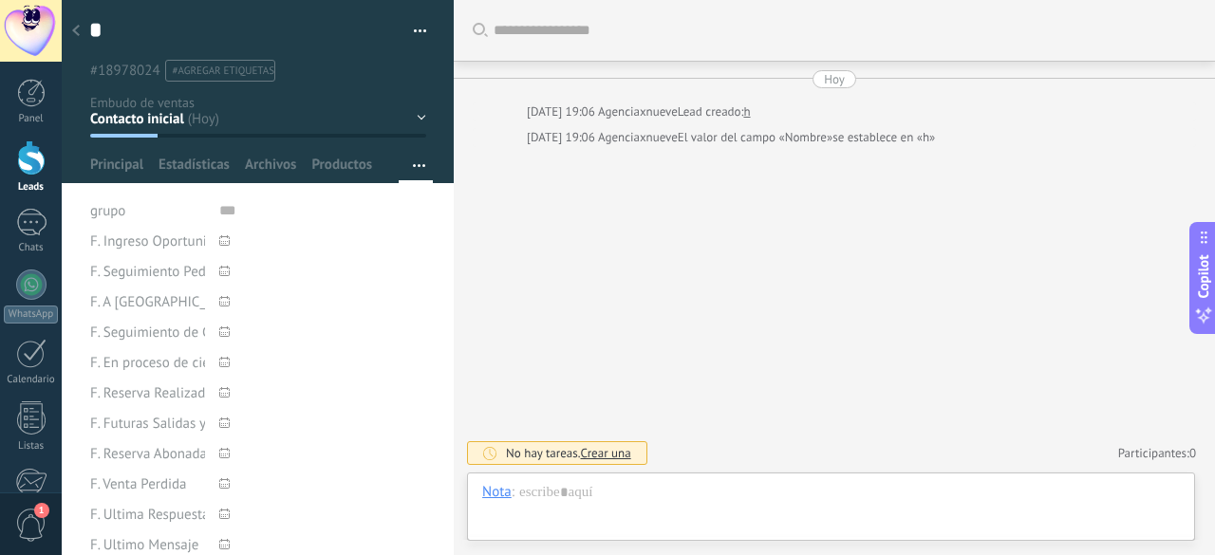
click at [76, 36] on icon at bounding box center [76, 30] width 8 height 11
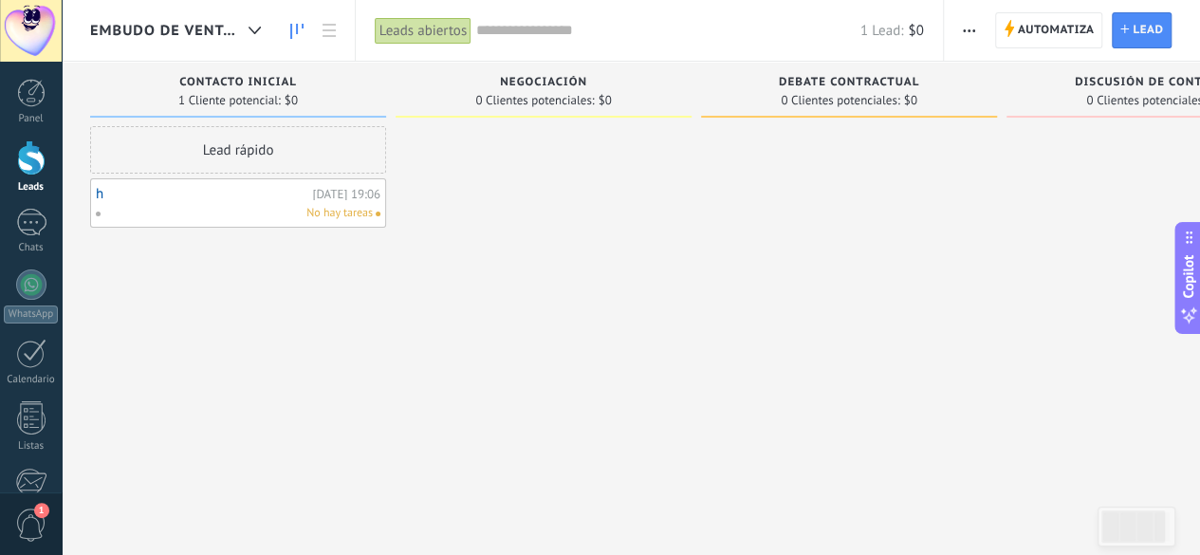
click at [105, 191] on link "h" at bounding box center [202, 194] width 212 height 16
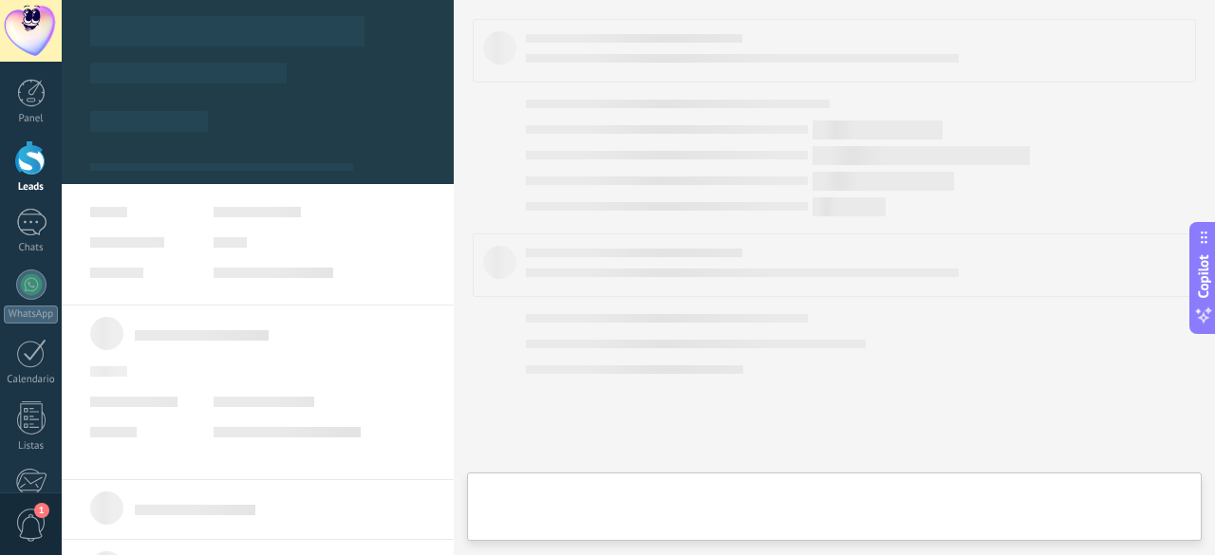
type textarea "***"
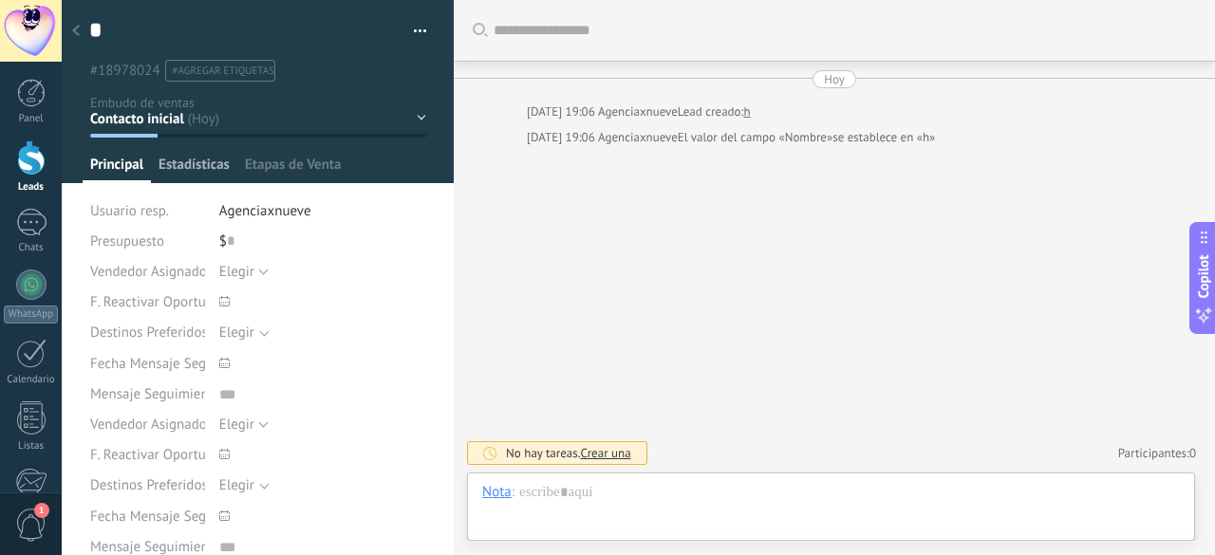
scroll to position [19, 0]
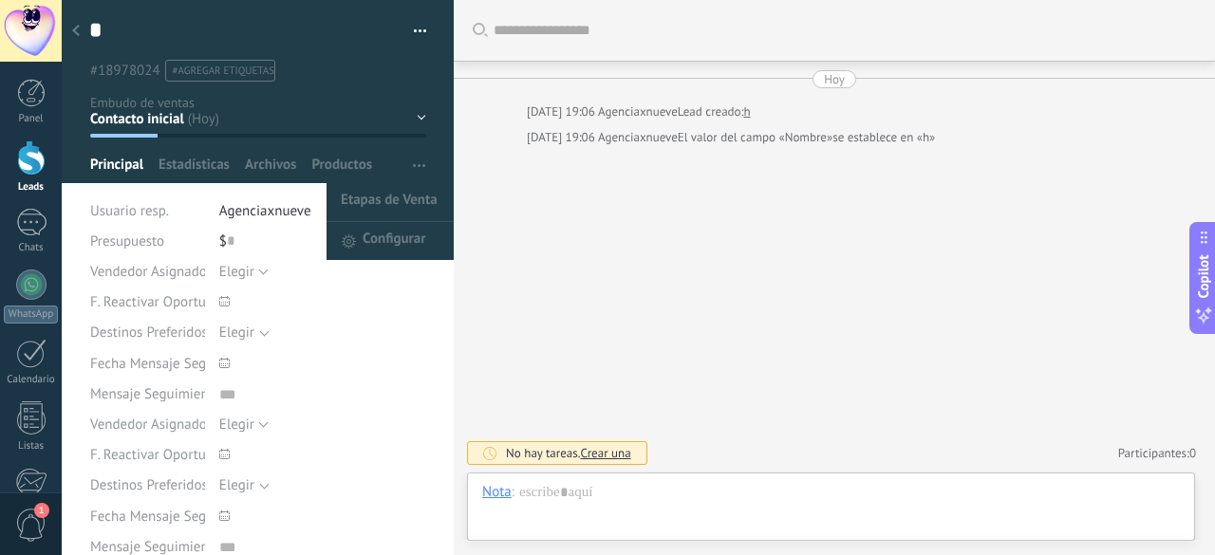
click at [405, 172] on button "button" at bounding box center [419, 165] width 28 height 36
click at [376, 234] on span "Configurar" at bounding box center [393, 241] width 63 height 38
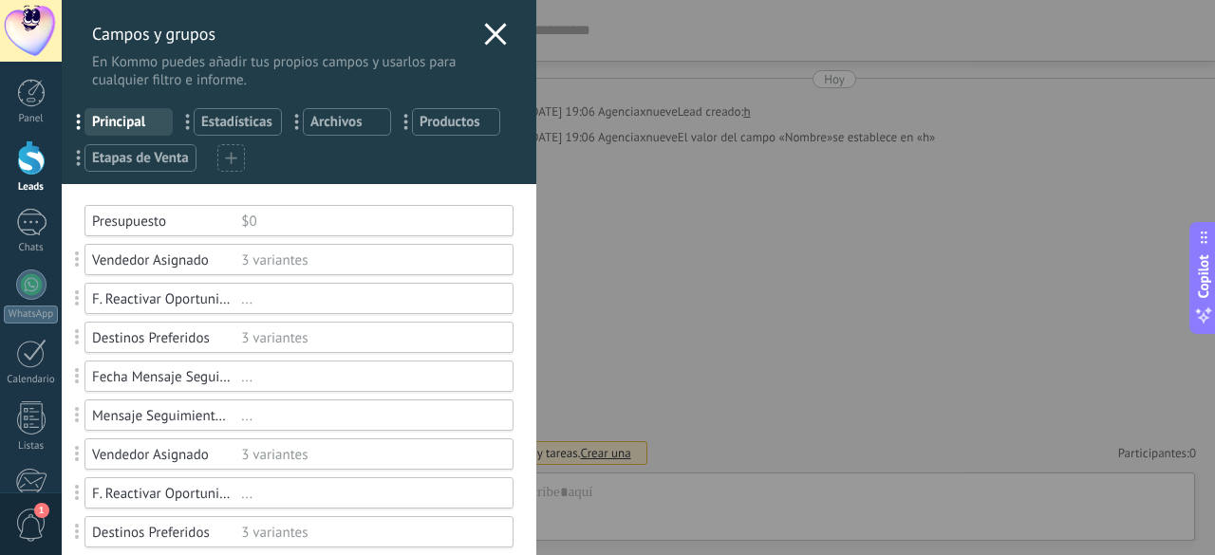
click at [170, 164] on span "Etapas de Venta" at bounding box center [140, 158] width 97 height 18
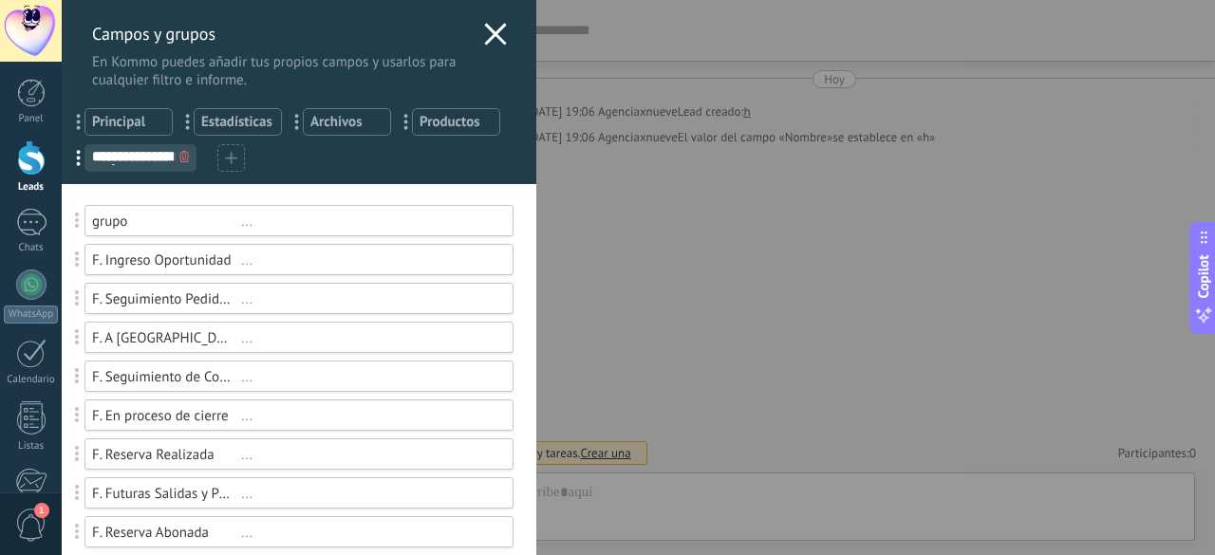
click at [179, 159] on icon at bounding box center [183, 156] width 9 height 11
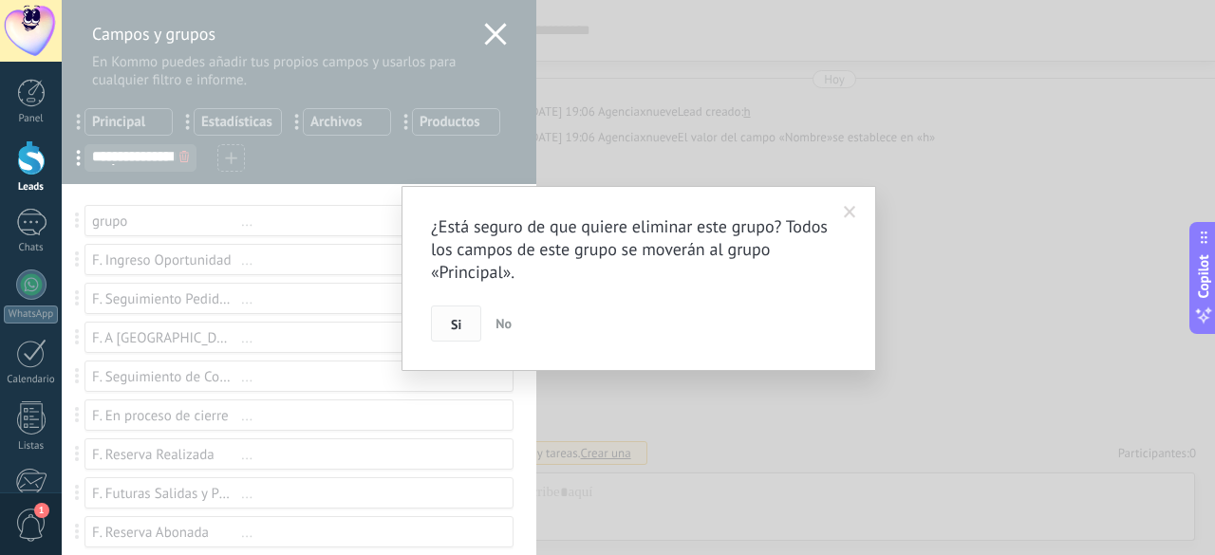
click at [445, 312] on button "Si" at bounding box center [456, 324] width 50 height 36
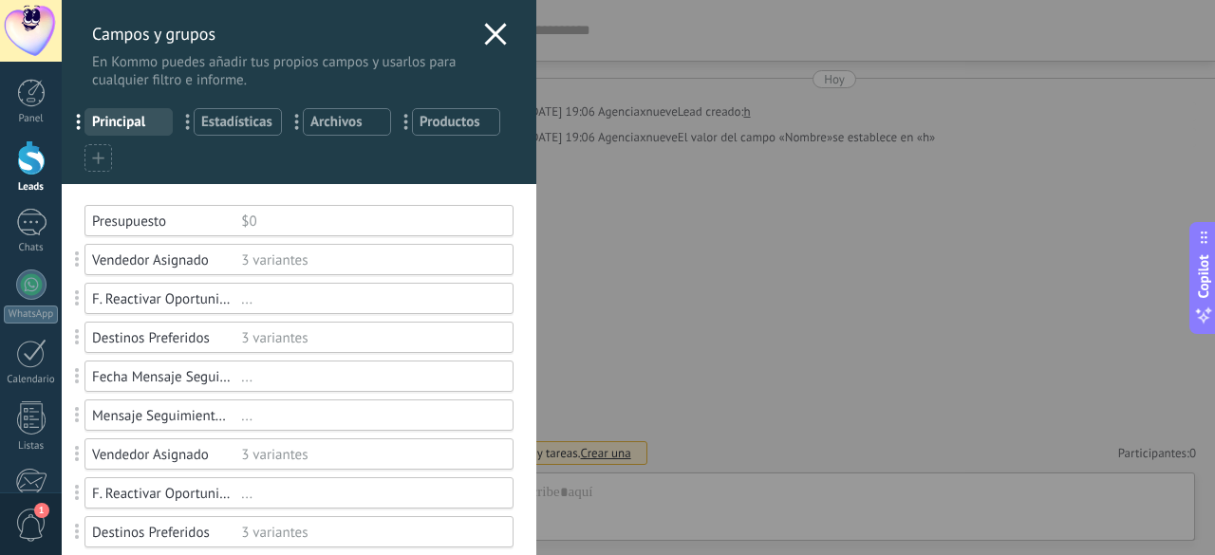
click at [103, 158] on icon at bounding box center [98, 158] width 12 height 12
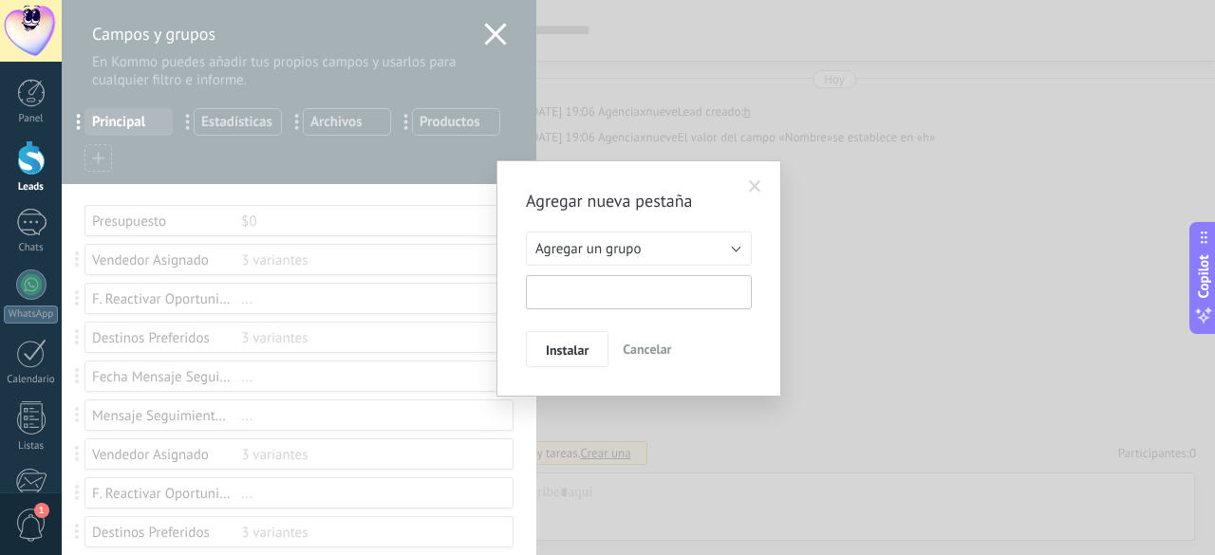
click at [555, 291] on input "text" at bounding box center [639, 292] width 226 height 34
type input "*"
type input "**********"
click at [592, 366] on div "**********" at bounding box center [638, 278] width 285 height 236
click at [579, 367] on div "**********" at bounding box center [638, 278] width 285 height 236
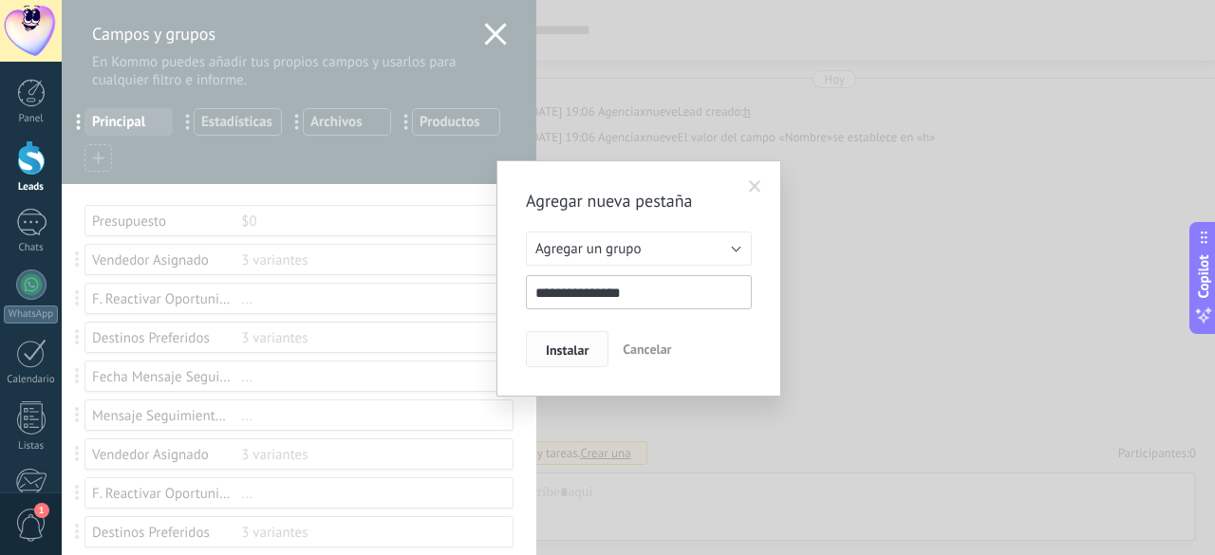
click at [575, 360] on button "Instalar" at bounding box center [567, 349] width 83 height 36
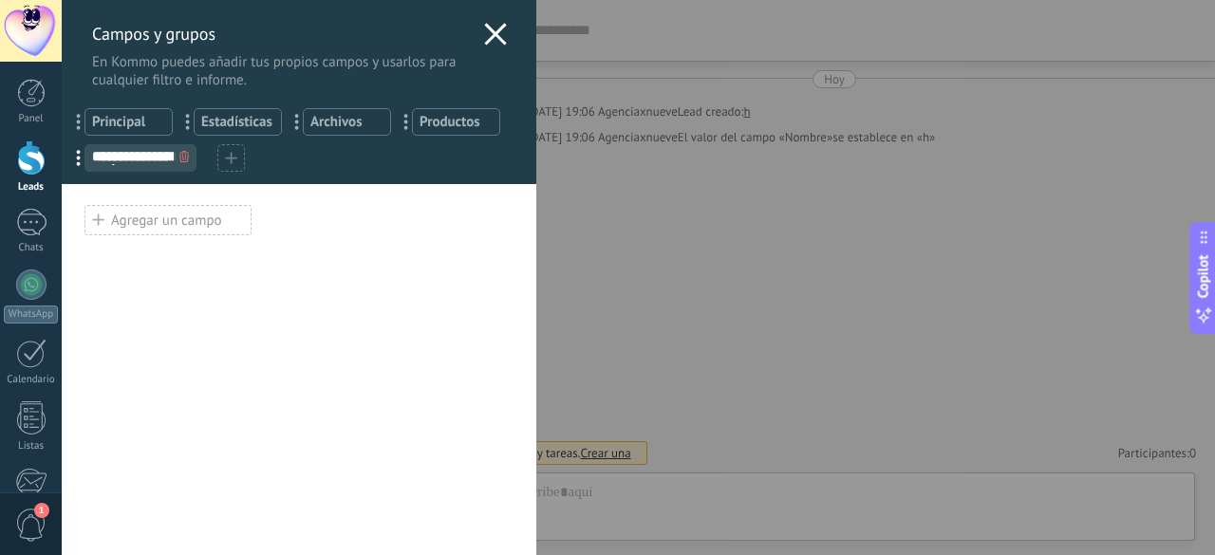
click at [174, 221] on div "Agregar un campo" at bounding box center [167, 220] width 167 height 30
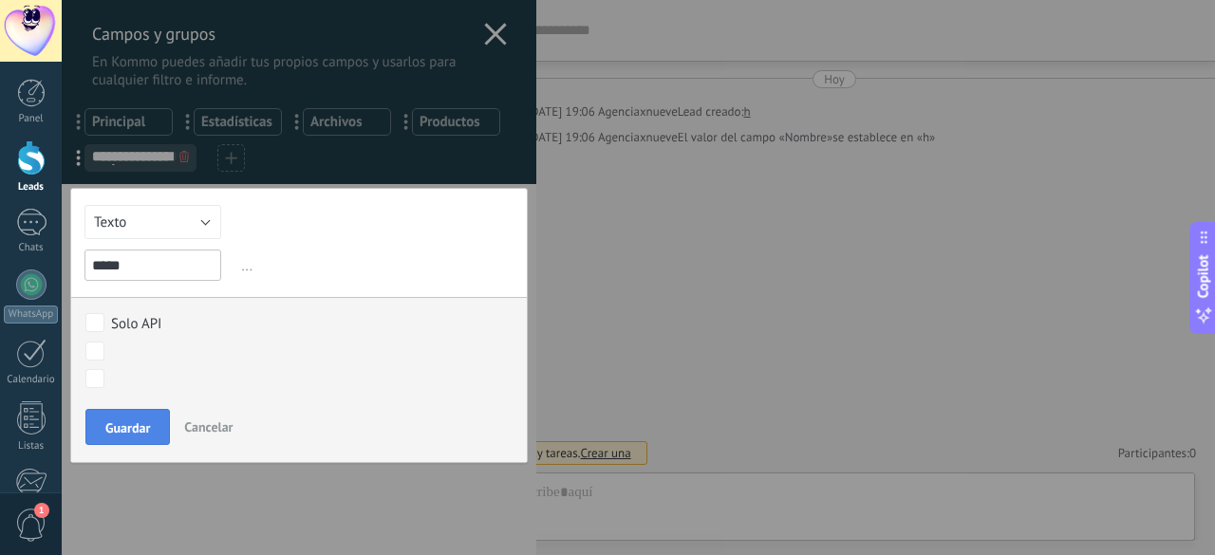
type input "*****"
click at [102, 417] on button "Guardar" at bounding box center [127, 427] width 84 height 36
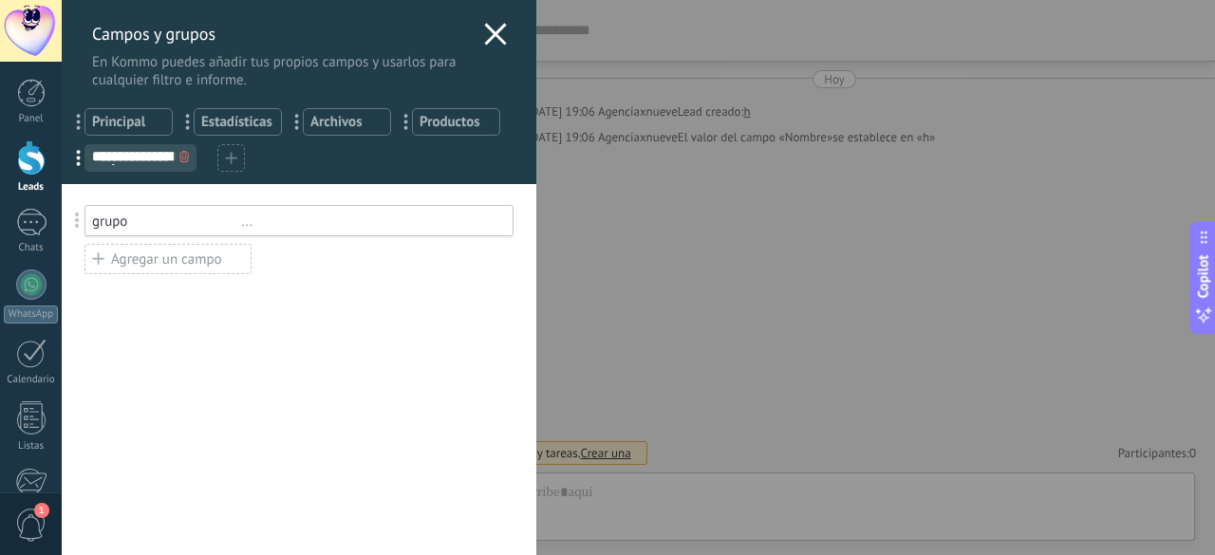
click at [250, 325] on div "Usted ha alcanzado la cantidad máxima de los campos añadidos en la tarifa Perio…" at bounding box center [299, 369] width 474 height 371
click at [62, 168] on div "**********" at bounding box center [638, 277] width 1153 height 555
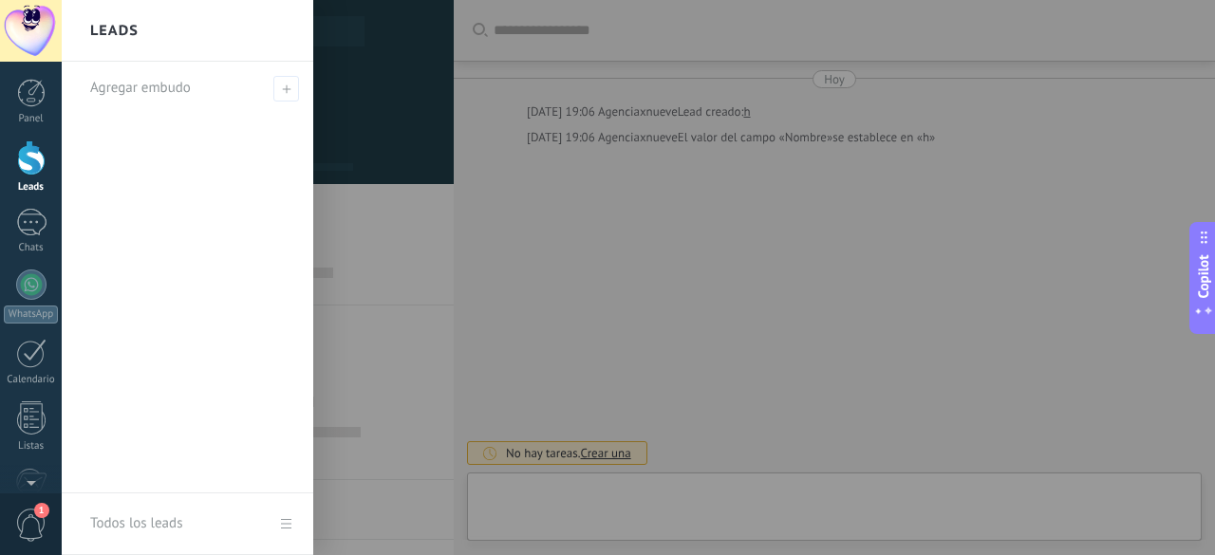
type textarea "***"
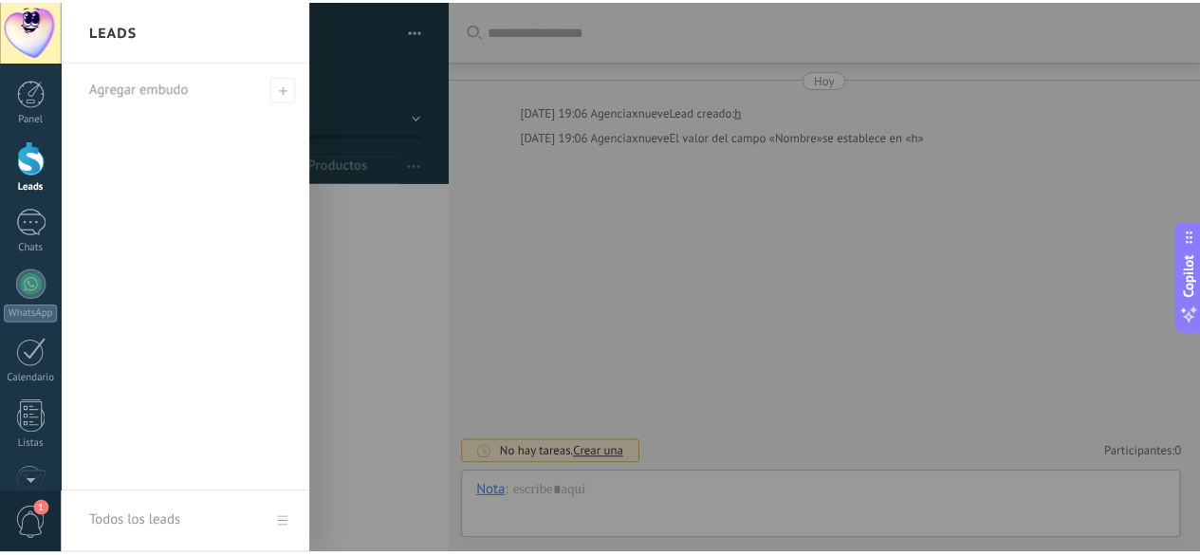
scroll to position [19, 0]
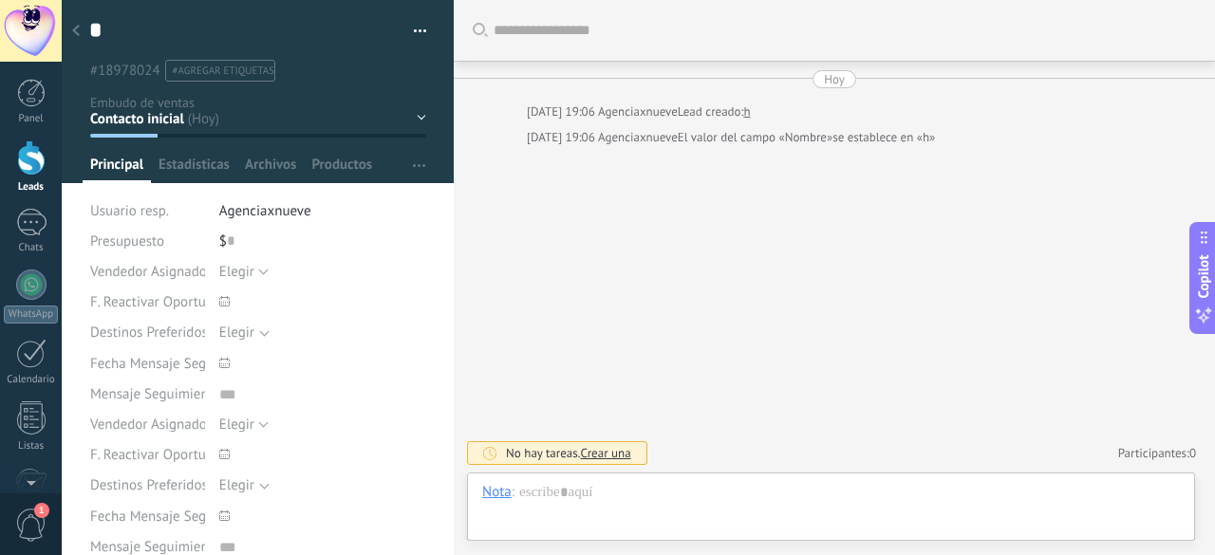
click at [34, 177] on link "Leads" at bounding box center [31, 166] width 62 height 53
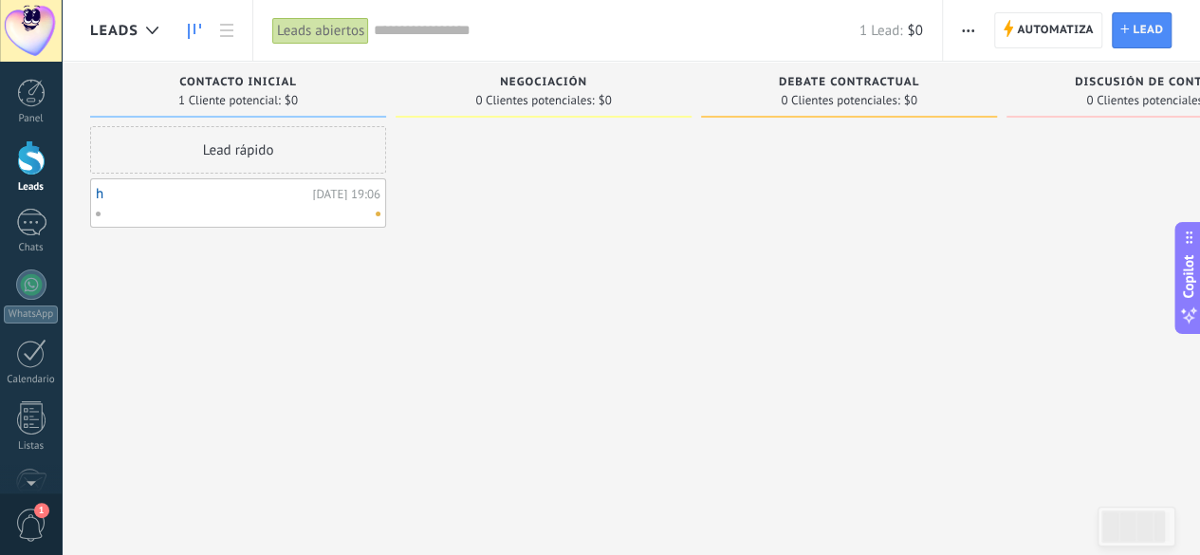
click at [28, 177] on link "Leads" at bounding box center [31, 166] width 62 height 53
click at [126, 43] on div "Leads" at bounding box center [129, 30] width 78 height 61
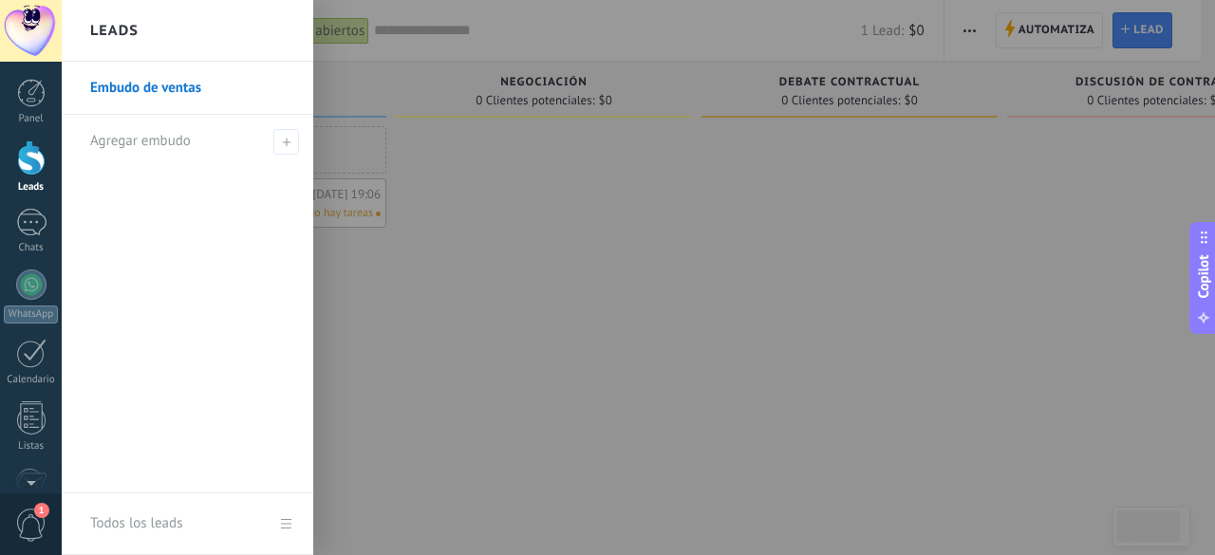
drag, startPoint x: 520, startPoint y: 229, endPoint x: 526, endPoint y: 291, distance: 62.9
click at [521, 230] on div at bounding box center [669, 277] width 1215 height 555
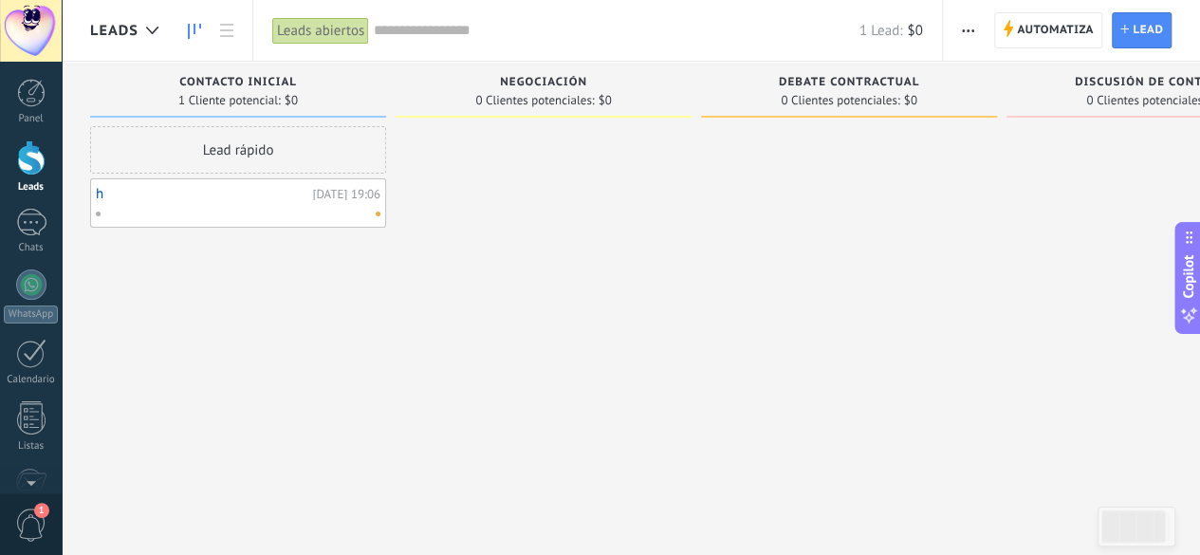
drag, startPoint x: 0, startPoint y: 0, endPoint x: 28, endPoint y: 161, distance: 163.8
click at [28, 161] on div at bounding box center [31, 157] width 28 height 35
click at [93, 202] on div "h [DATE] 19:06 No hay tareas" at bounding box center [238, 202] width 296 height 49
click at [96, 198] on link "h" at bounding box center [202, 194] width 212 height 16
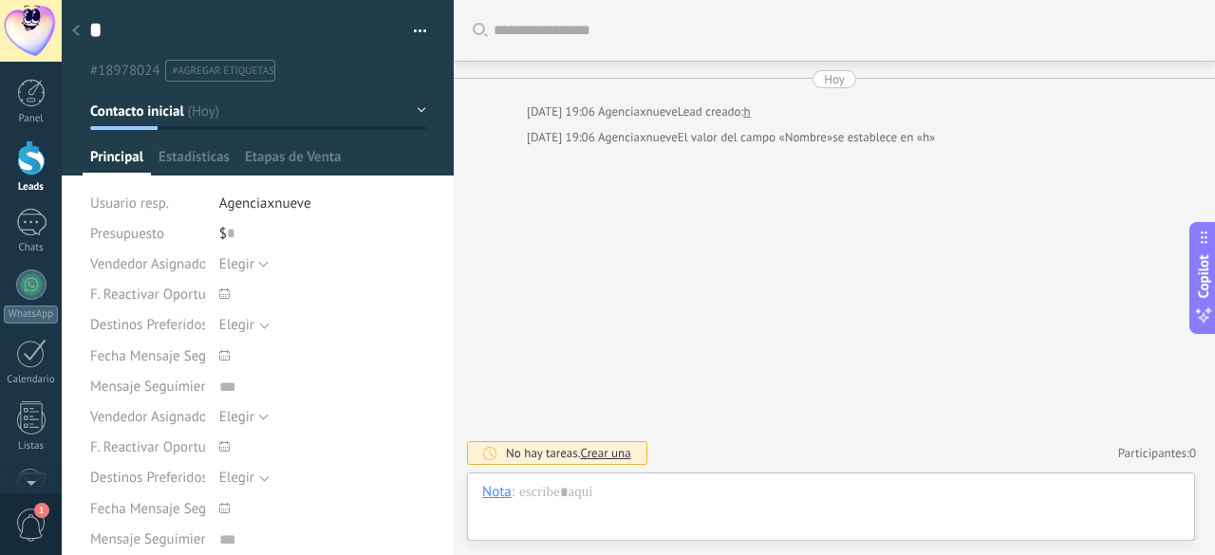
scroll to position [19, 0]
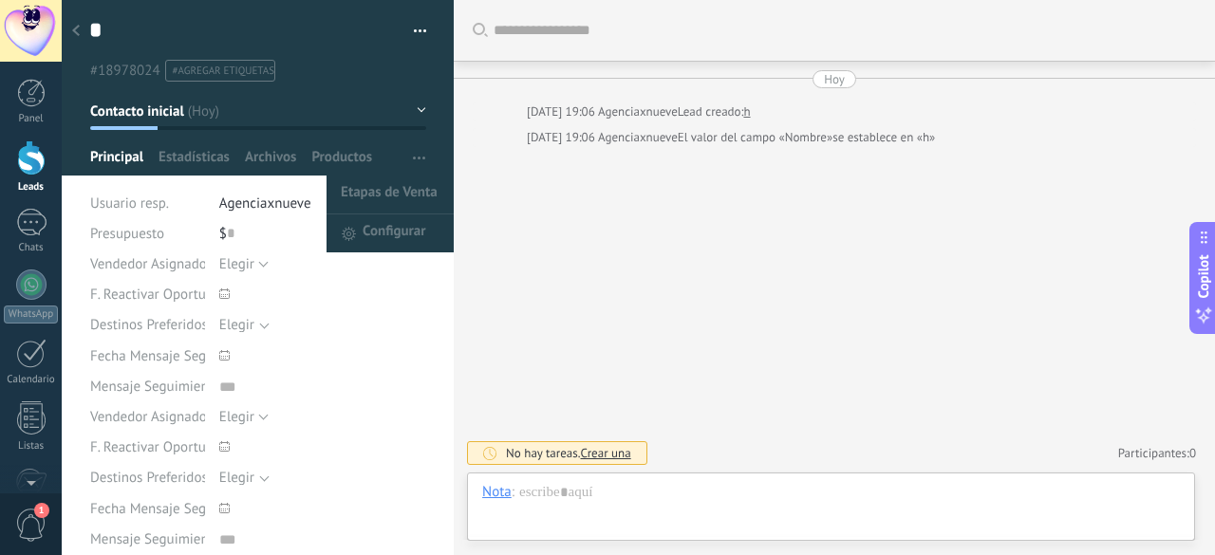
click at [405, 164] on button "button" at bounding box center [419, 157] width 28 height 36
click at [399, 182] on span "Etapas de Venta" at bounding box center [389, 195] width 97 height 38
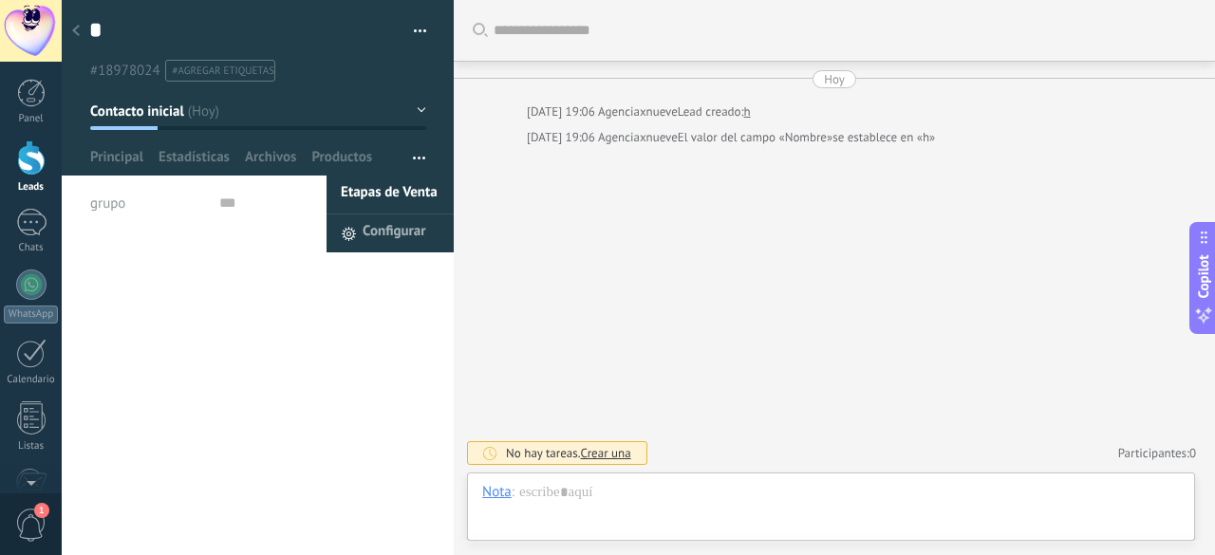
click at [341, 241] on div "Configurar" at bounding box center [383, 233] width 84 height 38
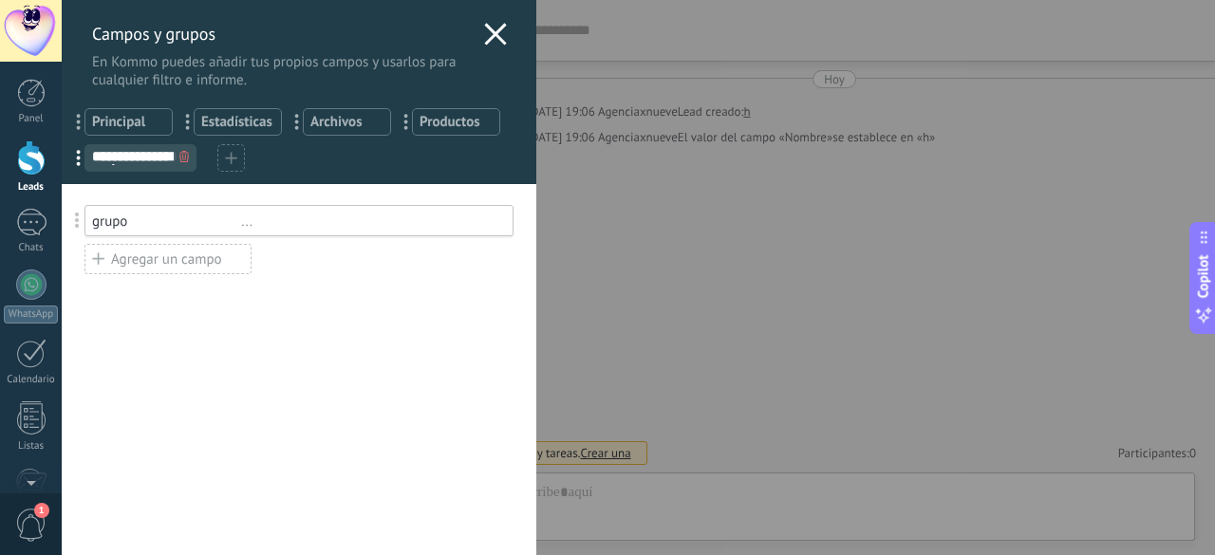
click at [182, 160] on use at bounding box center [183, 156] width 9 height 11
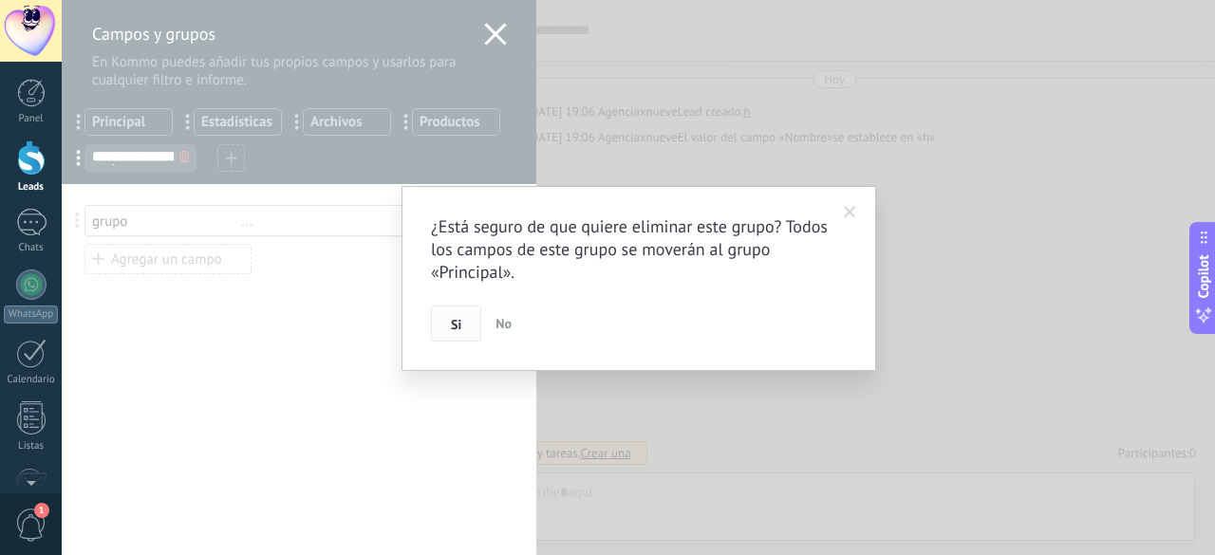
click at [452, 324] on span "Si" at bounding box center [456, 324] width 10 height 13
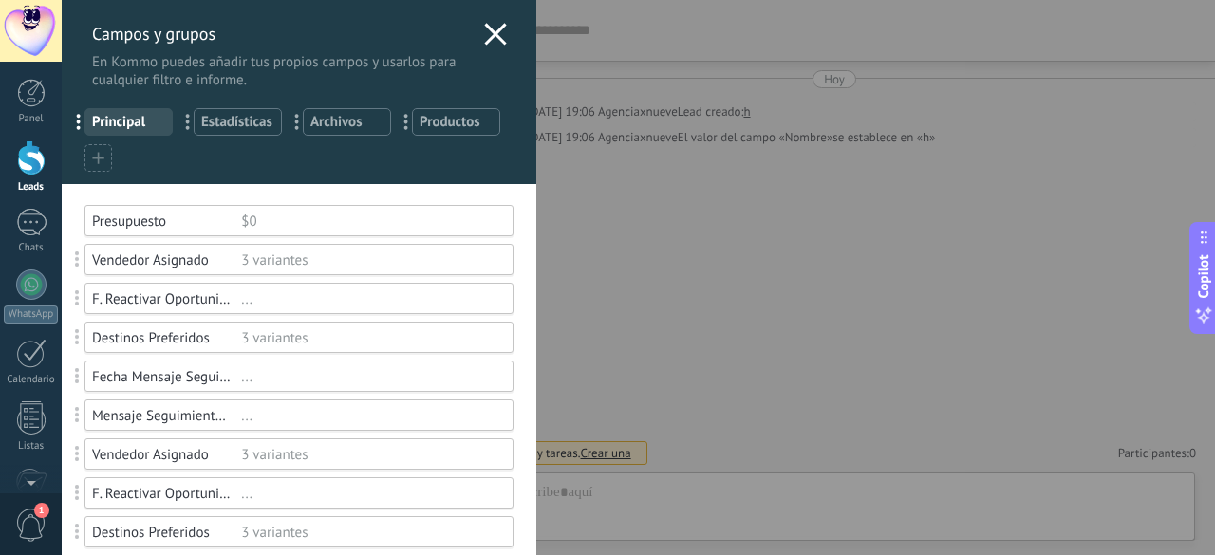
click at [85, 154] on div at bounding box center [98, 158] width 28 height 28
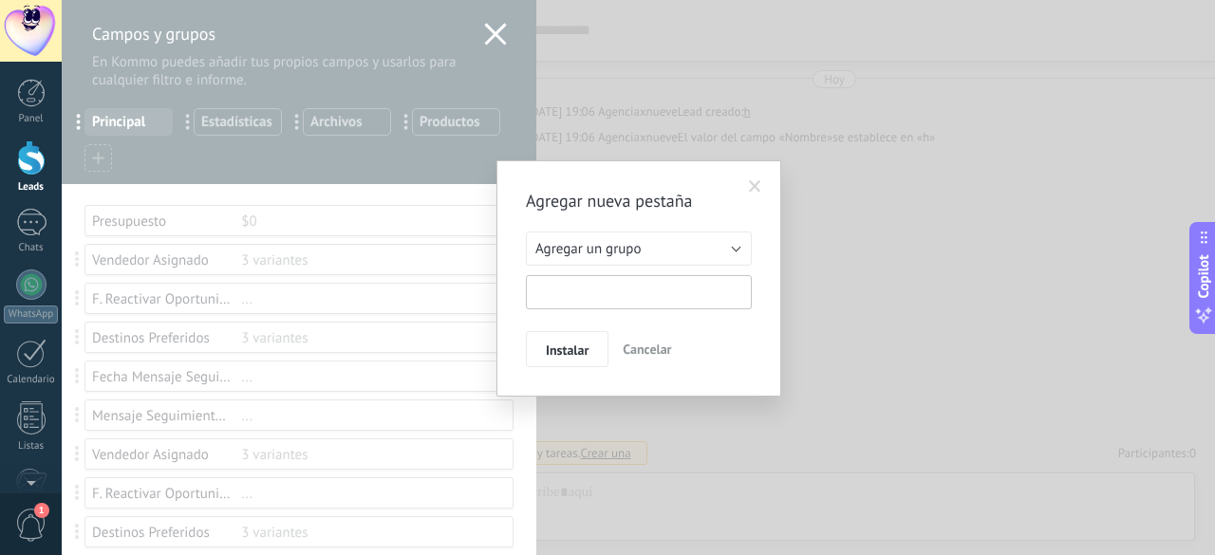
click at [545, 296] on input "text" at bounding box center [639, 292] width 226 height 34
type input "**********"
click at [547, 339] on button "Instalar" at bounding box center [567, 349] width 83 height 36
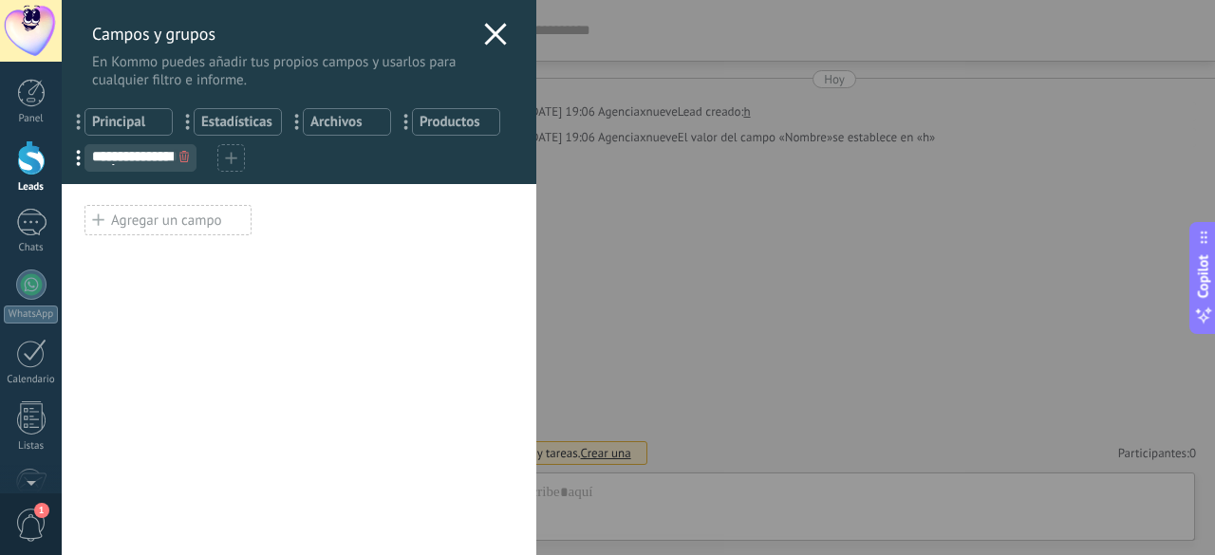
click at [100, 215] on icon at bounding box center [98, 220] width 12 height 24
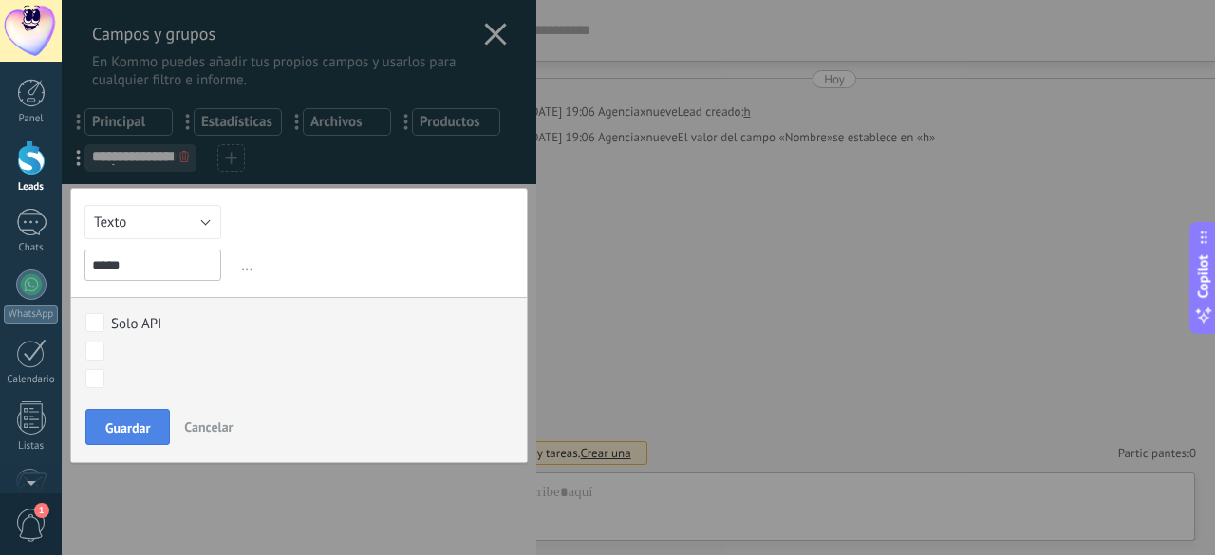
type input "*****"
click at [90, 434] on button "Guardar" at bounding box center [127, 427] width 84 height 36
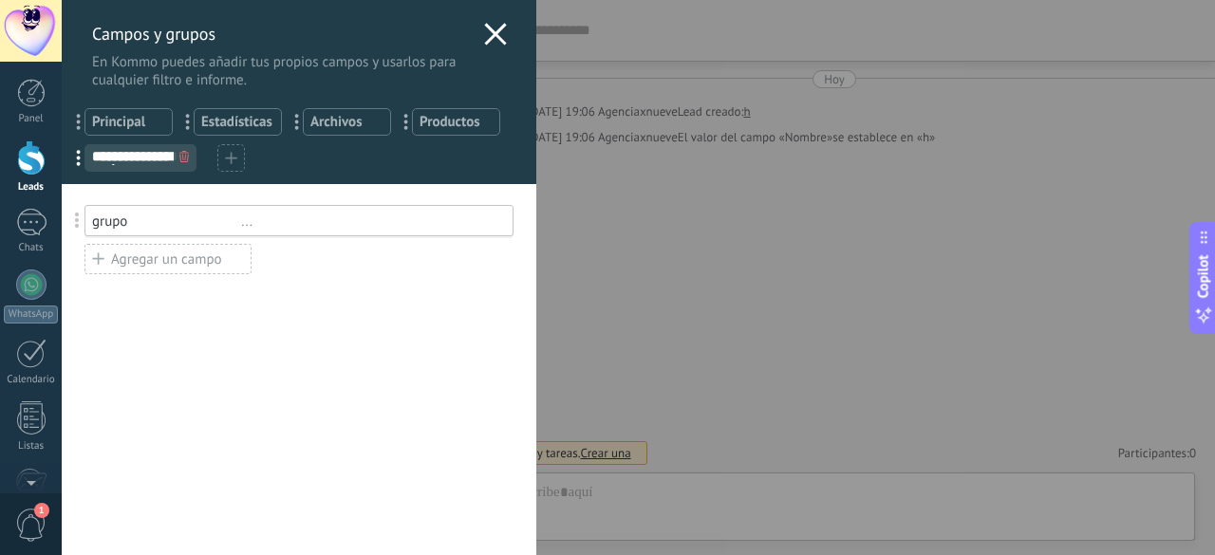
click at [552, 352] on div "**********" at bounding box center [638, 277] width 1153 height 555
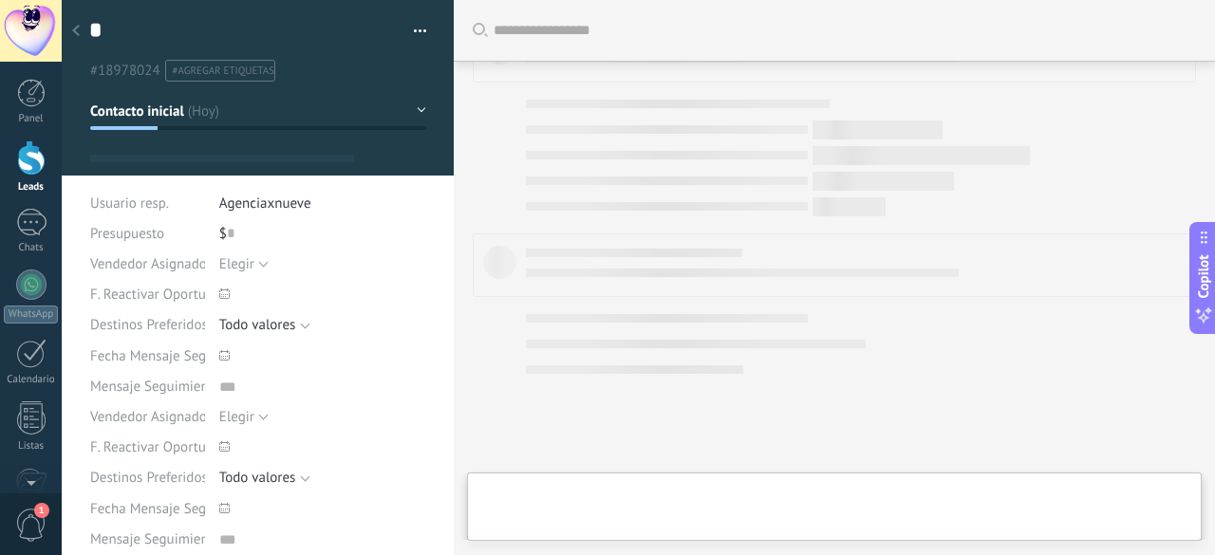
type textarea "***"
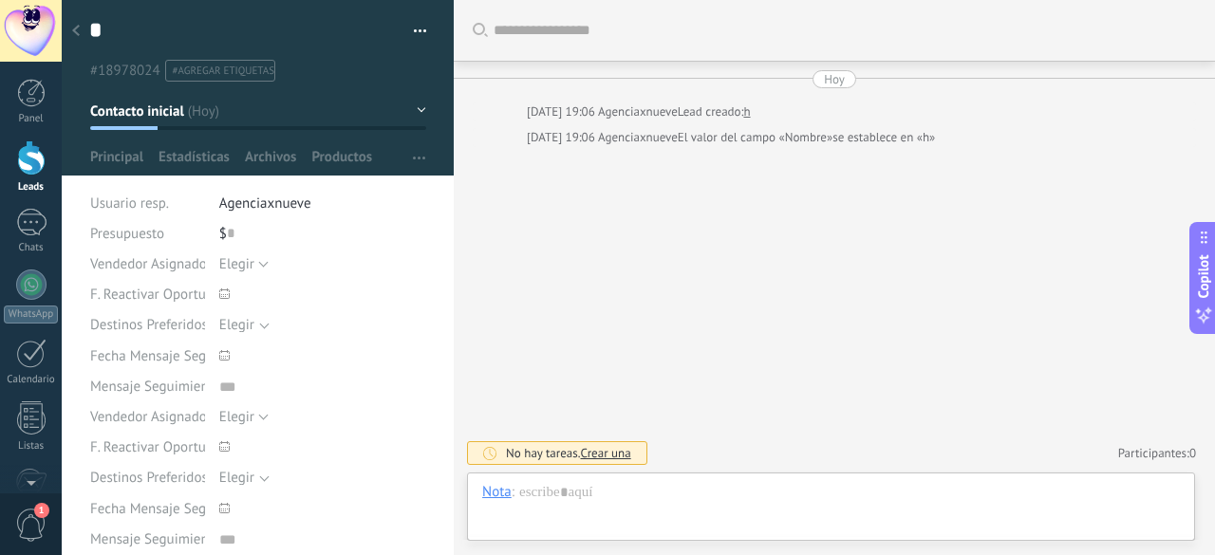
scroll to position [19, 0]
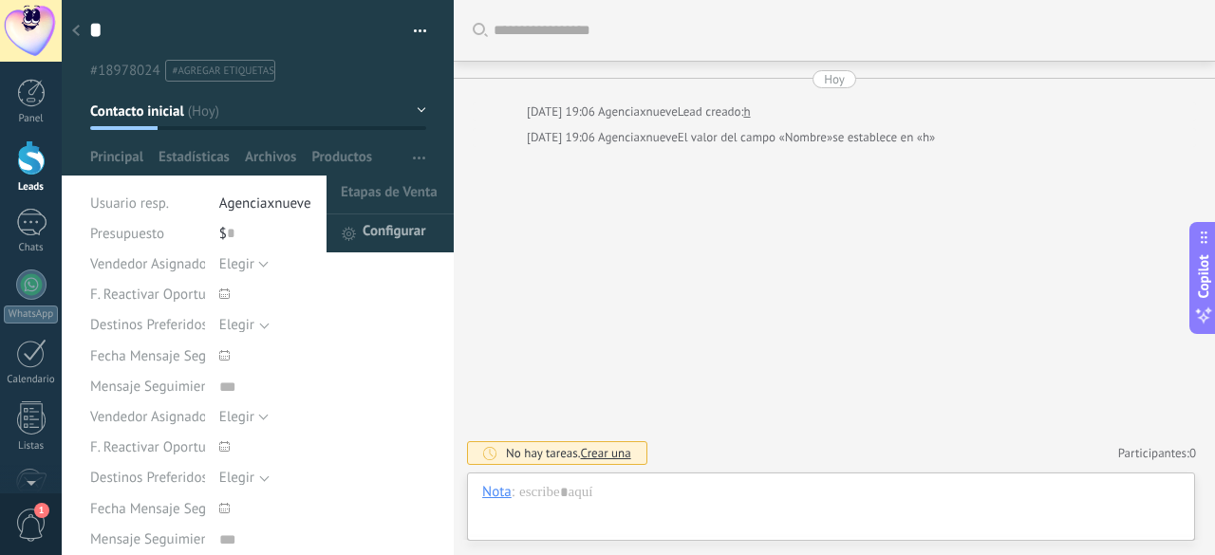
click at [379, 247] on span "Configurar" at bounding box center [393, 233] width 63 height 38
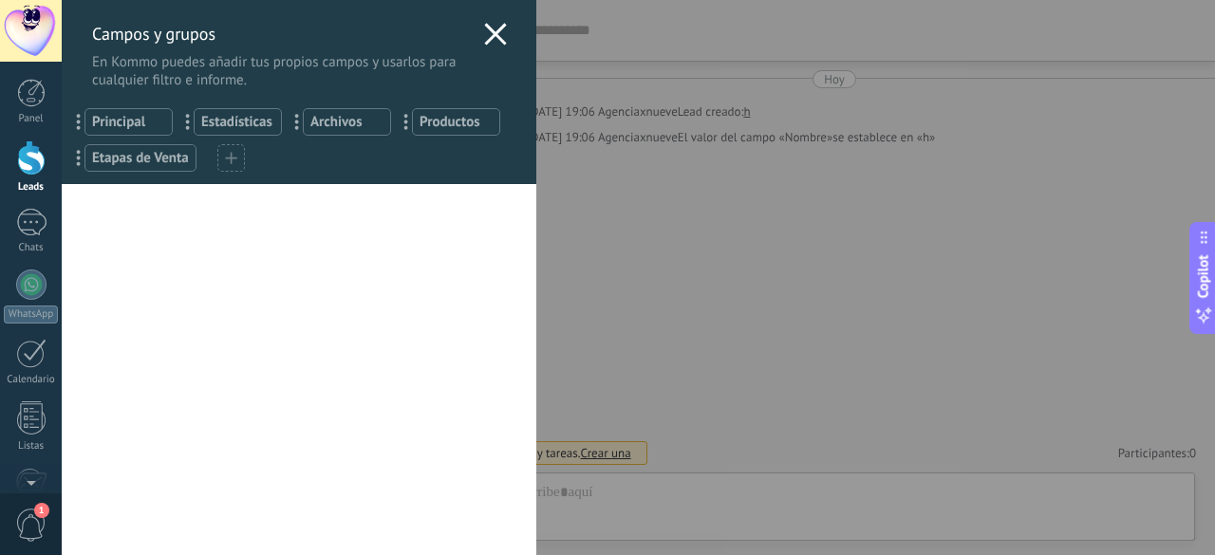
click at [496, 24] on icon at bounding box center [495, 34] width 23 height 23
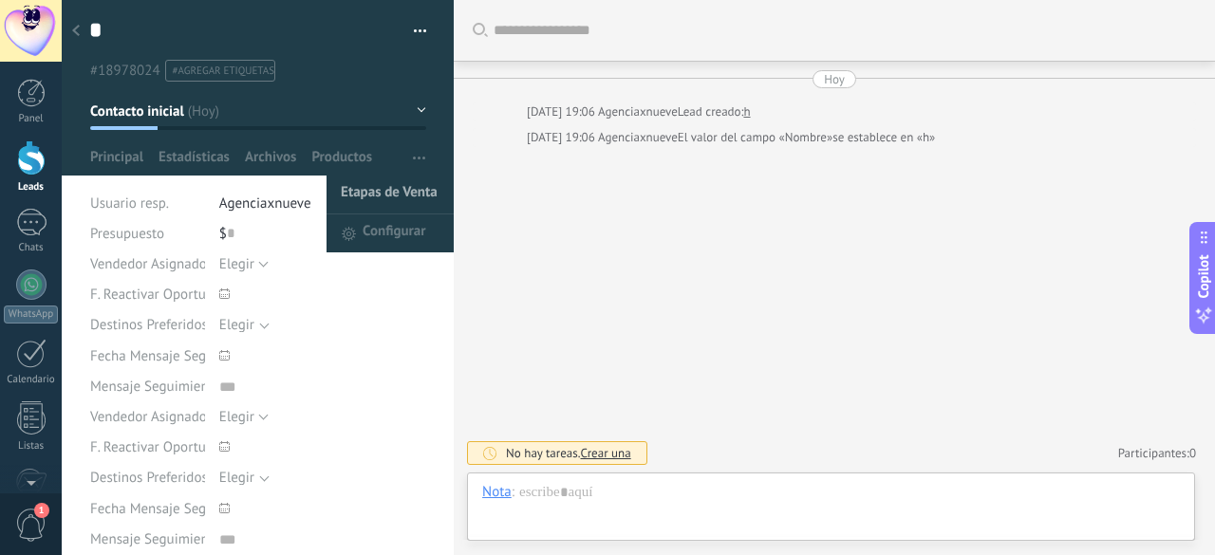
click at [384, 193] on span "Etapas de Venta" at bounding box center [389, 195] width 97 height 38
